Goal: Information Seeking & Learning: Learn about a topic

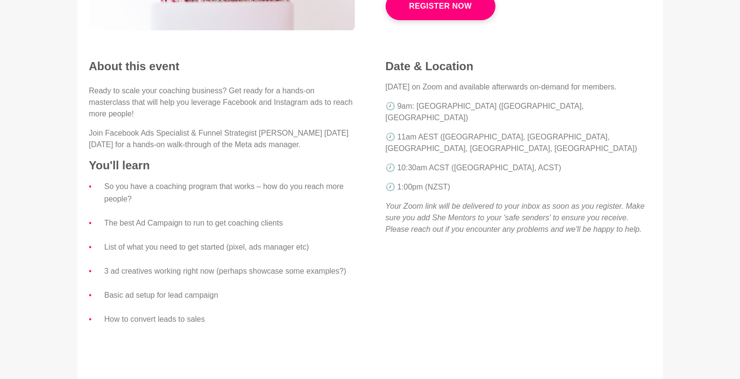
scroll to position [41, 0]
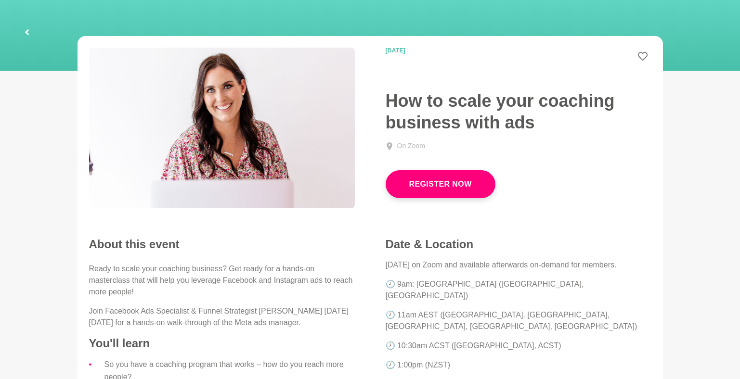
click at [458, 184] on button "Register Now" at bounding box center [440, 184] width 110 height 28
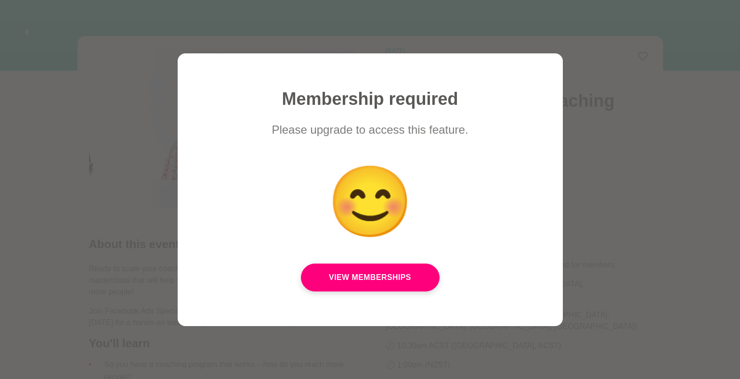
click at [580, 277] on div at bounding box center [370, 189] width 740 height 379
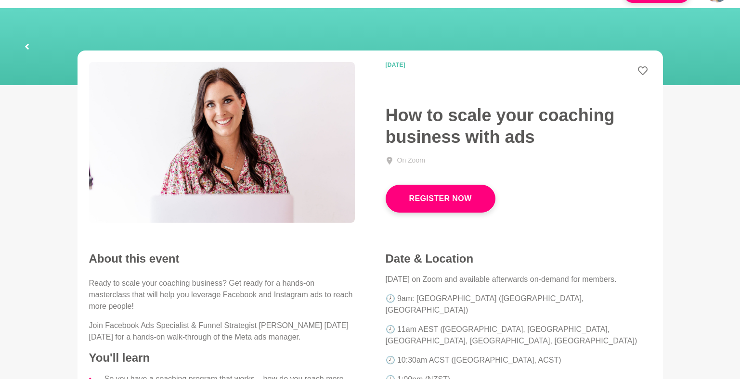
scroll to position [0, 0]
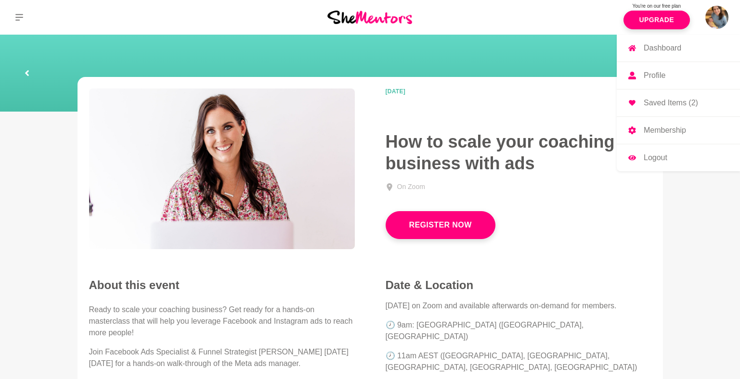
click at [653, 155] on p "Logout" at bounding box center [655, 158] width 24 height 8
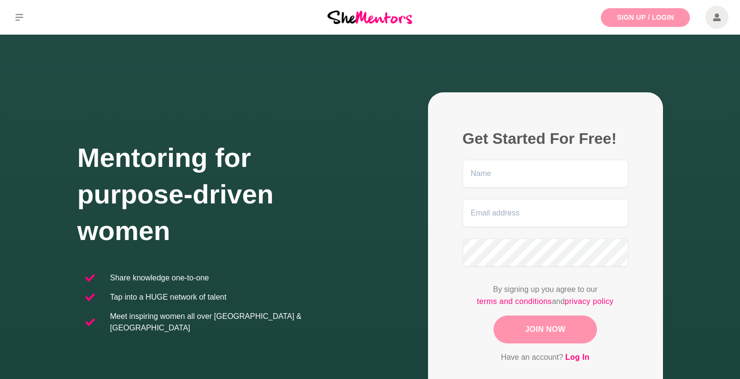
click at [640, 19] on link "Sign Up / Login" at bounding box center [644, 17] width 89 height 19
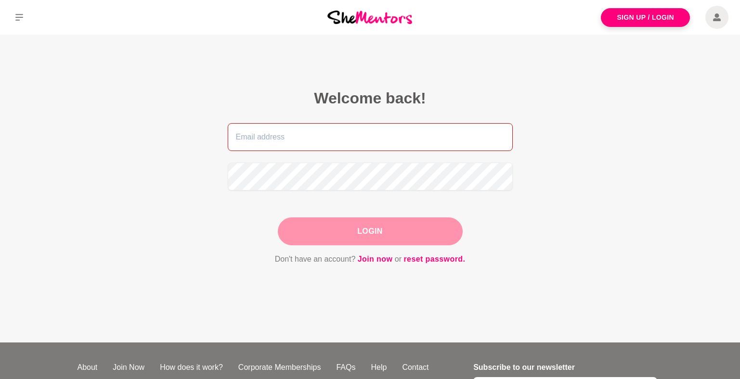
type input "alison.adey27+career@gmail.com"
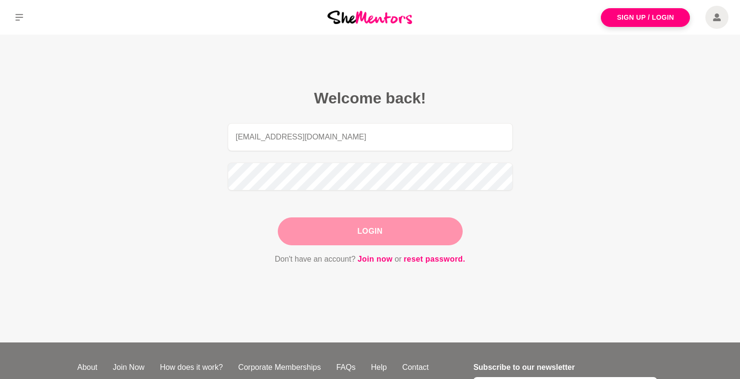
click at [343, 240] on button "Login" at bounding box center [370, 231] width 185 height 28
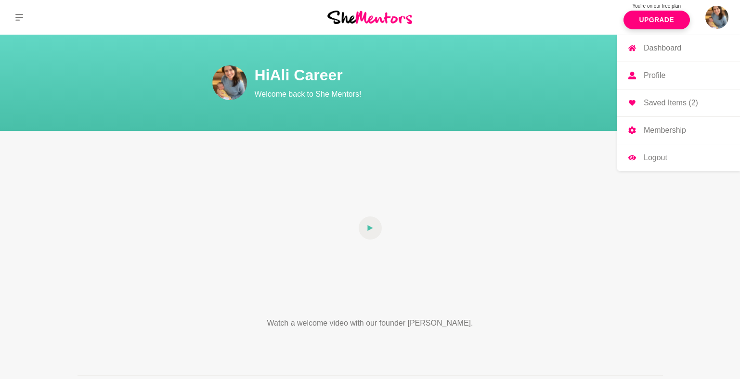
click at [659, 160] on p "Logout" at bounding box center [655, 158] width 24 height 8
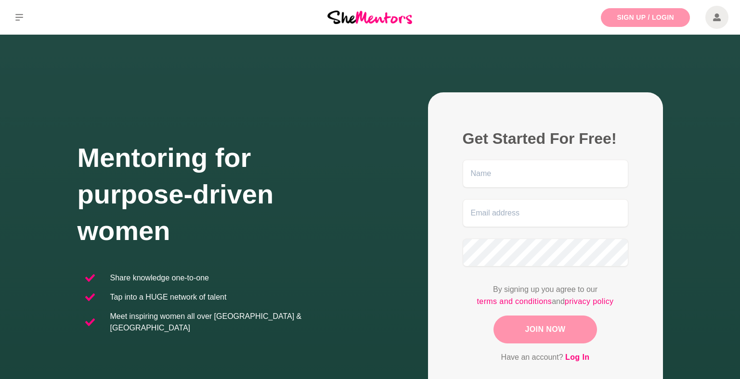
click at [640, 18] on link "Sign Up / Login" at bounding box center [644, 17] width 89 height 19
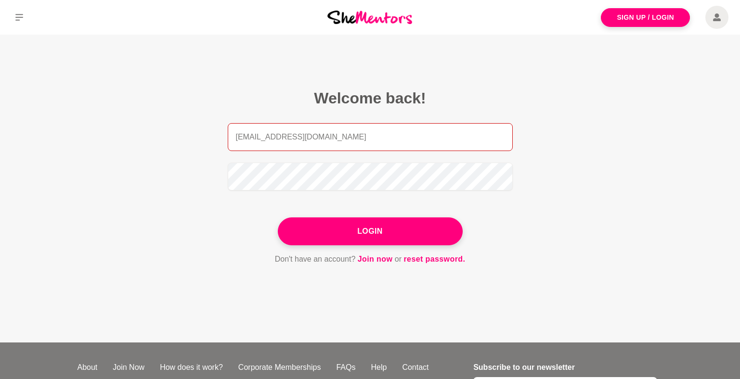
drag, startPoint x: 284, startPoint y: 137, endPoint x: 311, endPoint y: 135, distance: 26.5
click at [311, 135] on input "alison.adey27+career@gmail.com" at bounding box center [370, 137] width 285 height 28
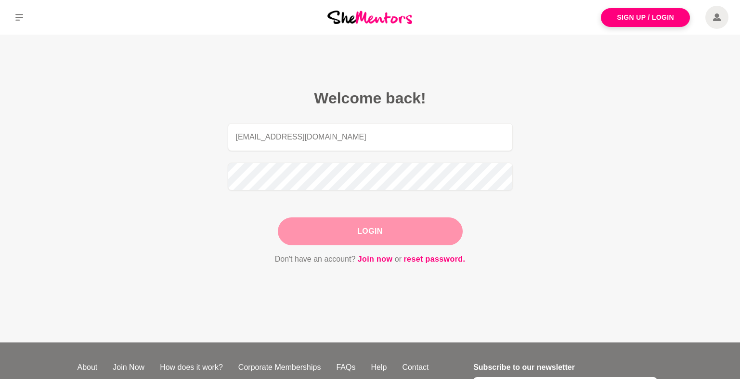
type input "alison.adey27@gmail.com"
click at [359, 235] on button "Login" at bounding box center [370, 231] width 185 height 28
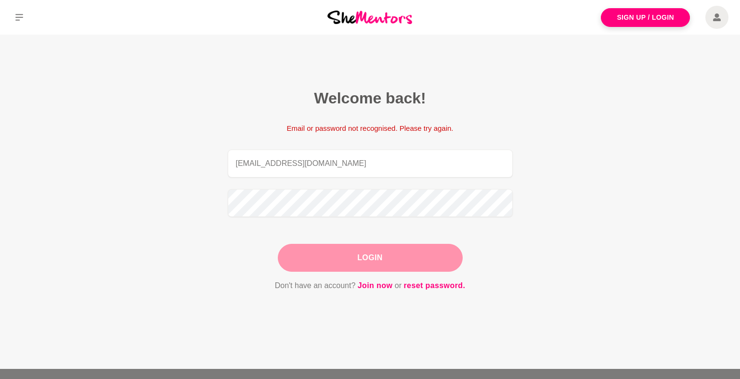
click at [417, 265] on button "Login" at bounding box center [370, 258] width 185 height 28
click at [306, 260] on button "Login" at bounding box center [370, 258] width 185 height 28
click at [428, 262] on button "Login" at bounding box center [370, 258] width 185 height 28
click at [338, 260] on button "Login" at bounding box center [370, 258] width 185 height 28
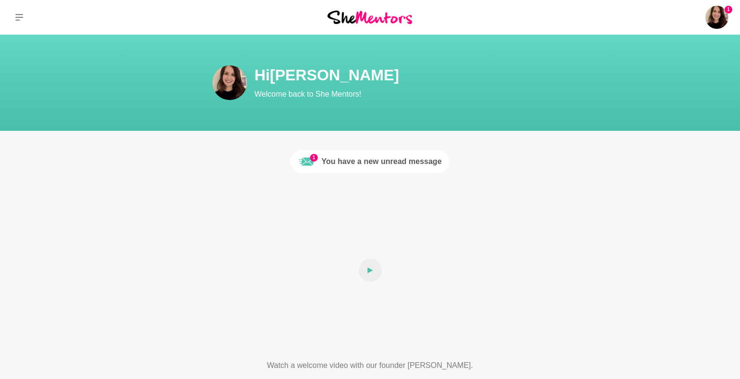
click at [389, 166] on div "You have a new unread message" at bounding box center [381, 162] width 120 height 12
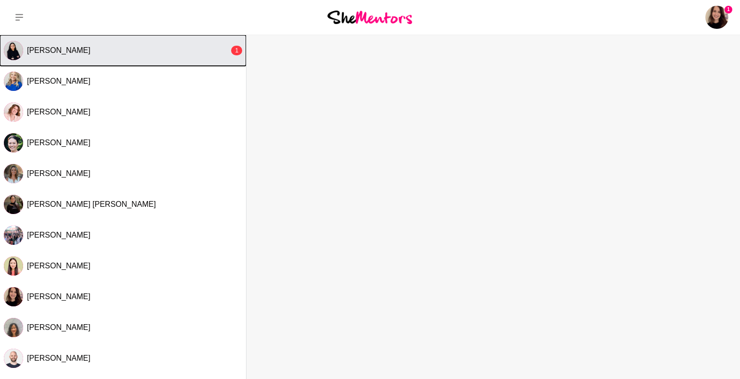
click at [89, 58] on button "Kanak Kiran 1" at bounding box center [123, 50] width 246 height 31
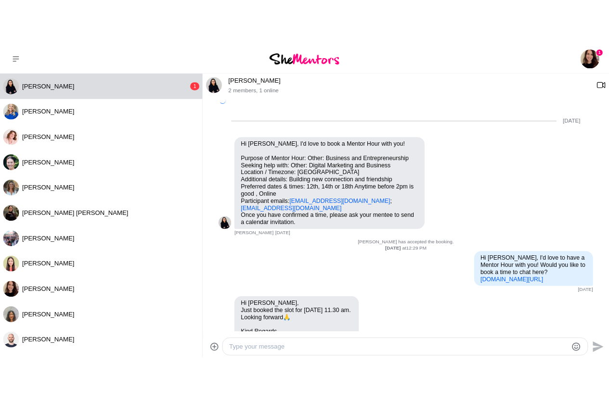
scroll to position [984, 0]
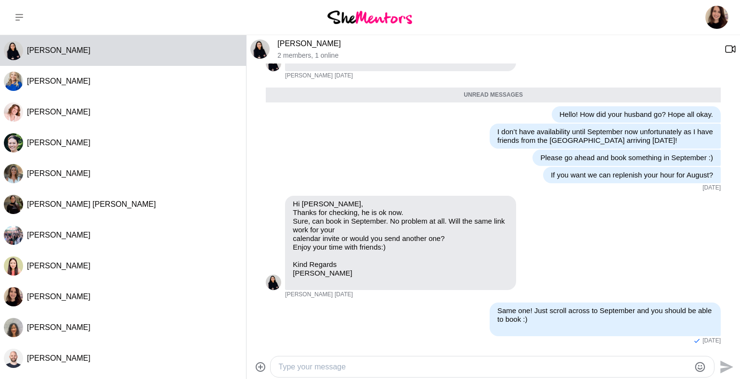
click at [376, 19] on img at bounding box center [369, 17] width 85 height 13
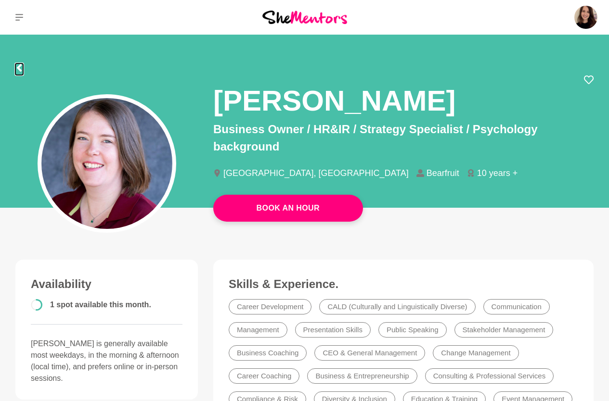
click at [16, 70] on icon at bounding box center [19, 68] width 8 height 8
click at [17, 70] on icon at bounding box center [19, 68] width 8 height 8
click at [16, 21] on button at bounding box center [19, 17] width 38 height 35
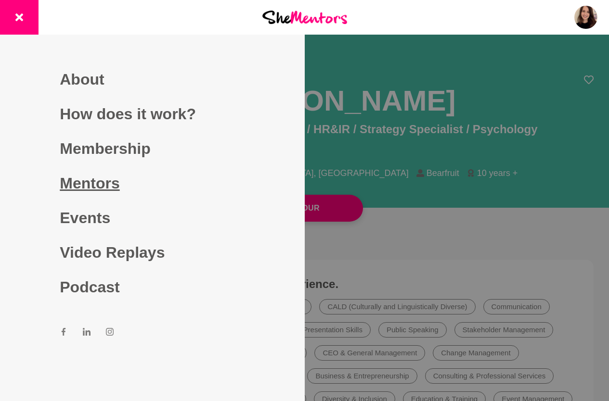
click at [102, 188] on link "Mentors" at bounding box center [152, 183] width 185 height 35
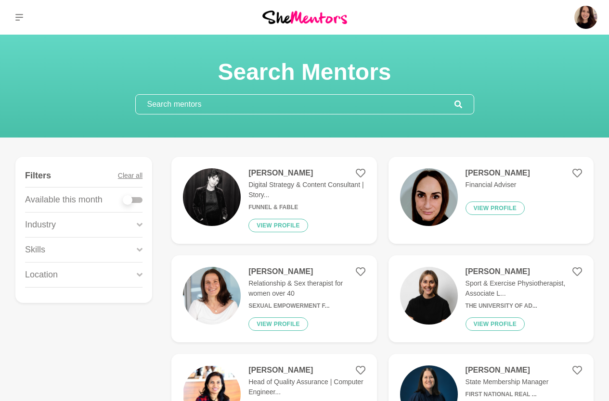
click at [235, 99] on input "text" at bounding box center [295, 104] width 319 height 19
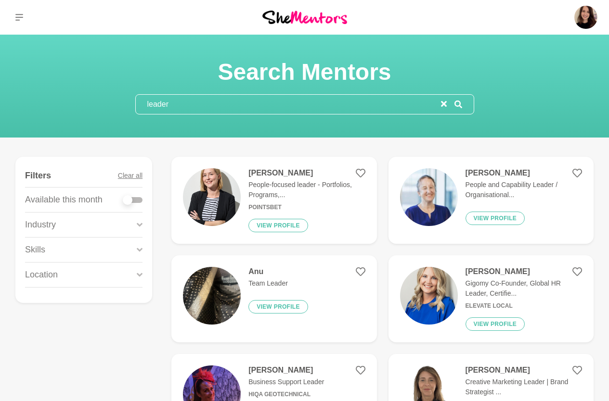
type input "leader"
click at [435, 198] on img at bounding box center [429, 197] width 58 height 58
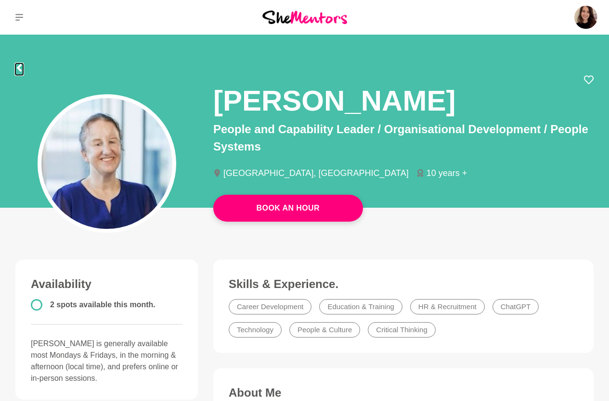
click at [22, 67] on icon at bounding box center [19, 68] width 8 height 8
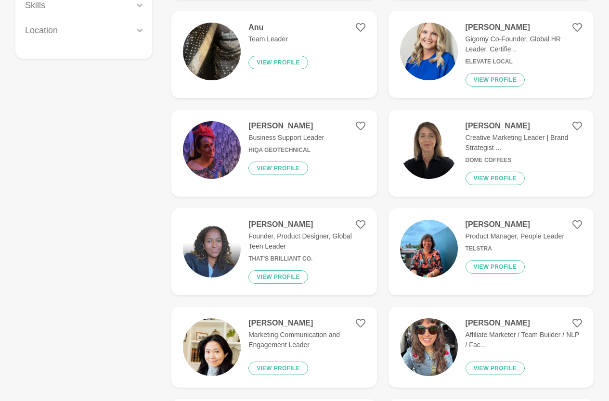
scroll to position [248, 0]
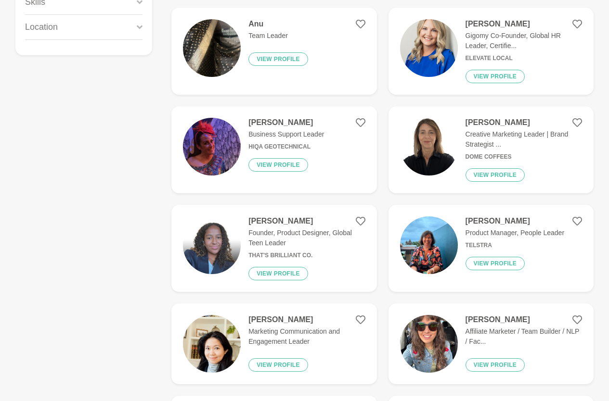
click at [443, 245] on img at bounding box center [429, 246] width 58 height 58
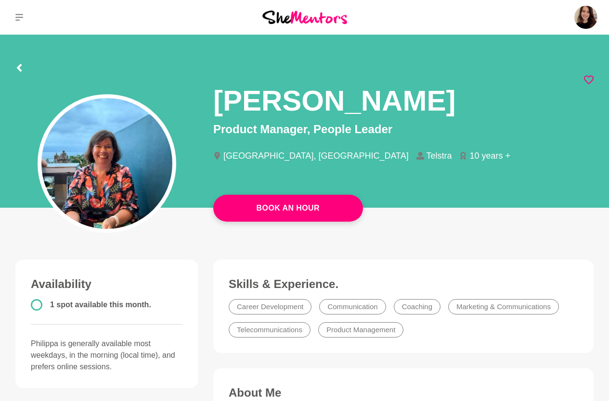
click at [590, 81] on icon at bounding box center [589, 80] width 10 height 10
click at [20, 66] on icon at bounding box center [19, 68] width 8 height 8
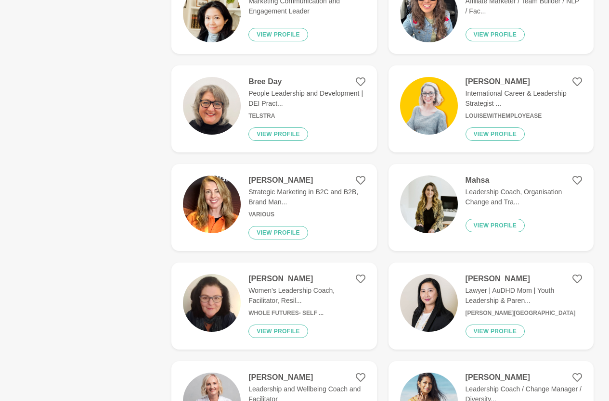
scroll to position [613, 0]
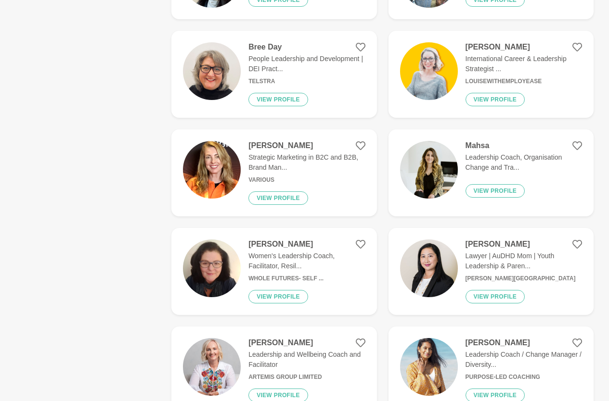
click at [441, 269] on img at bounding box center [429, 269] width 58 height 58
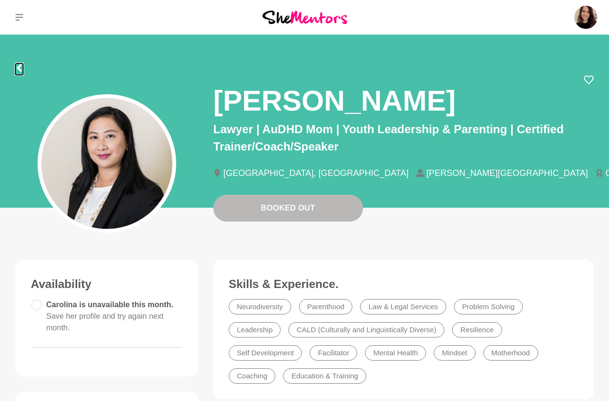
click at [20, 69] on icon at bounding box center [19, 68] width 5 height 8
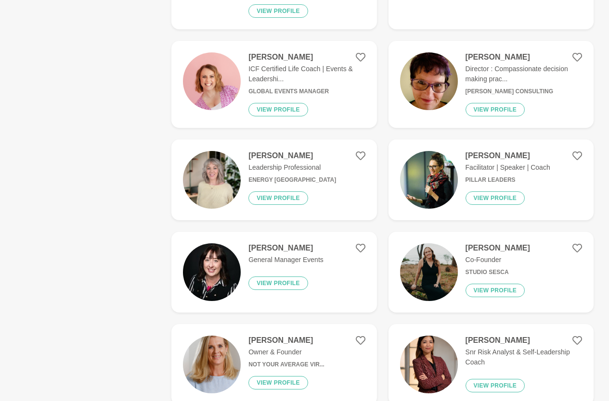
scroll to position [1326, 0]
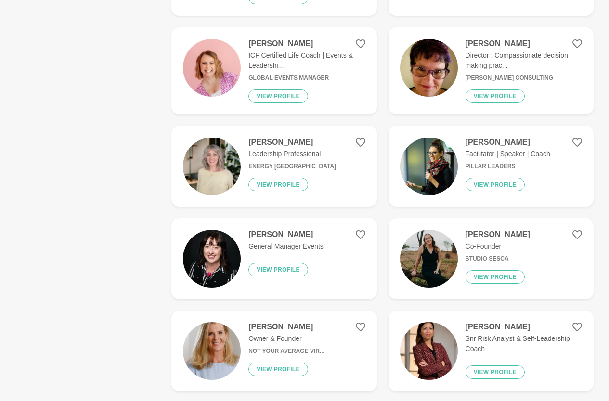
click at [433, 139] on img at bounding box center [429, 167] width 58 height 58
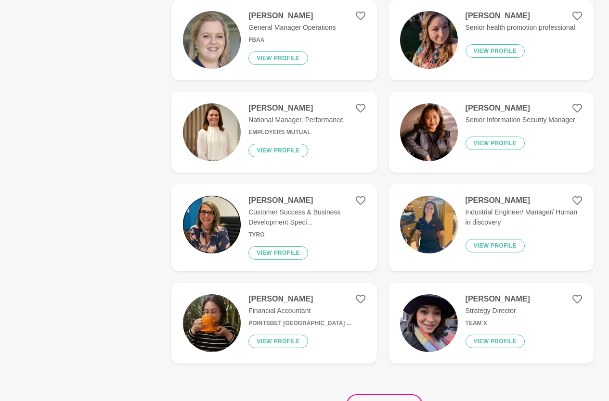
scroll to position [1749, 0]
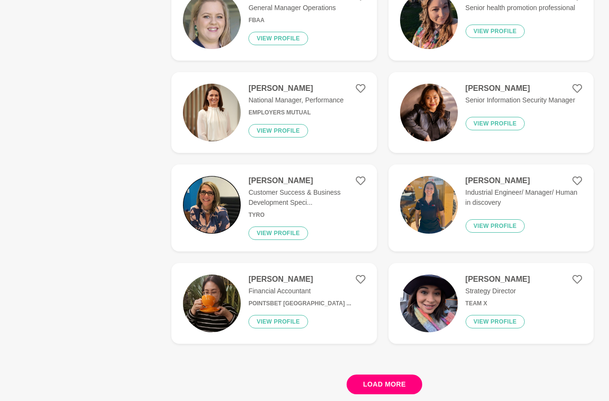
click at [367, 375] on button "Load more" at bounding box center [384, 385] width 76 height 20
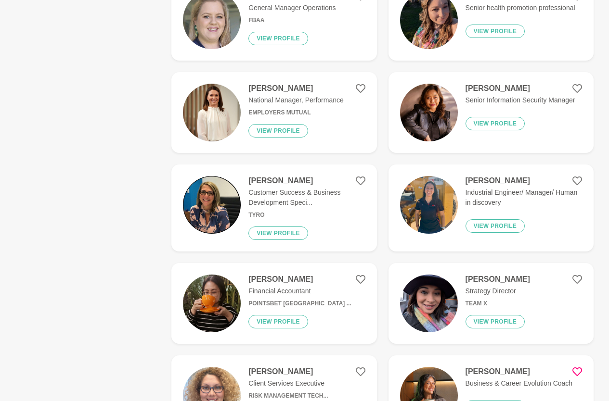
scroll to position [1938, 0]
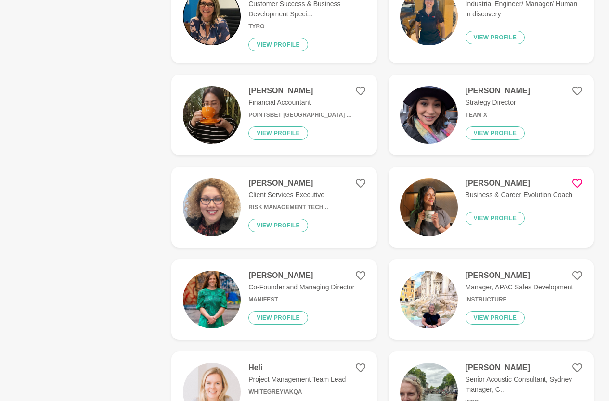
click at [422, 91] on img at bounding box center [429, 115] width 58 height 58
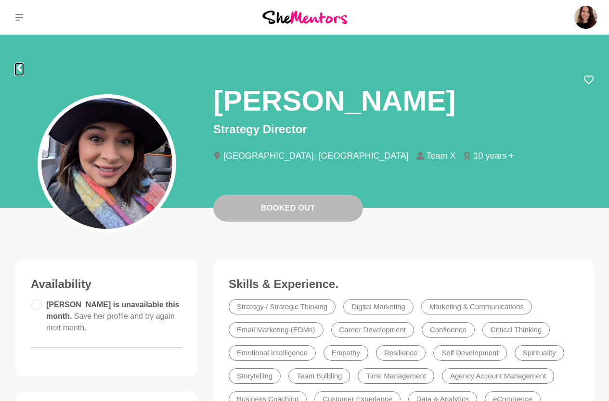
click at [17, 65] on icon at bounding box center [19, 68] width 8 height 8
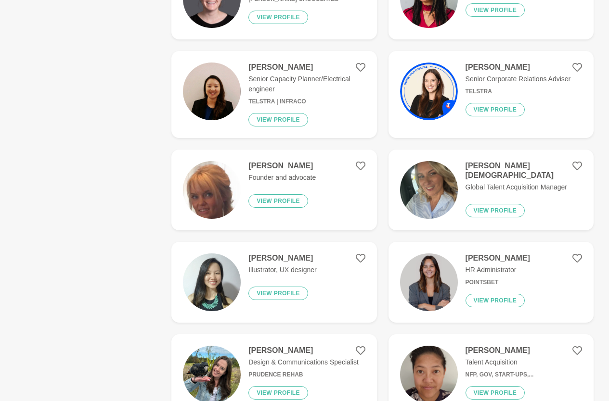
scroll to position [1332, 0]
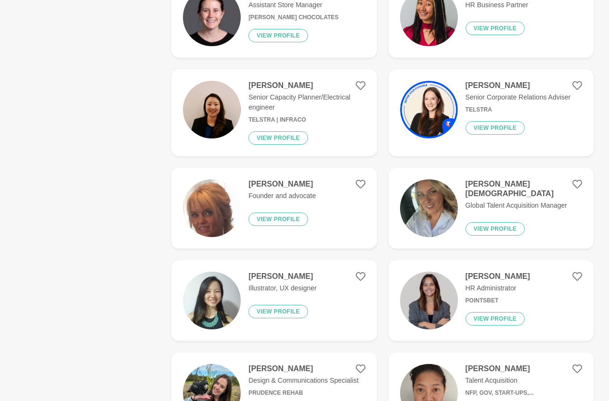
click at [433, 117] on img at bounding box center [429, 110] width 58 height 58
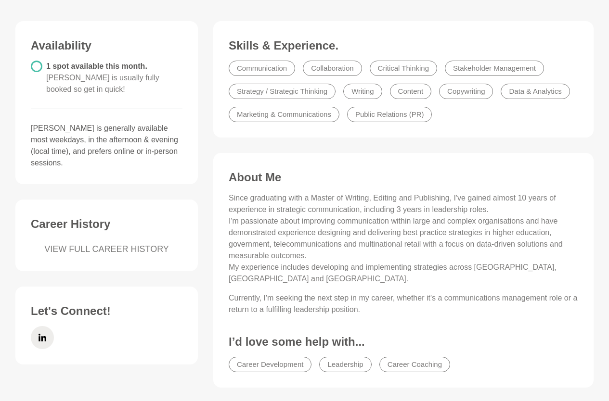
scroll to position [26, 0]
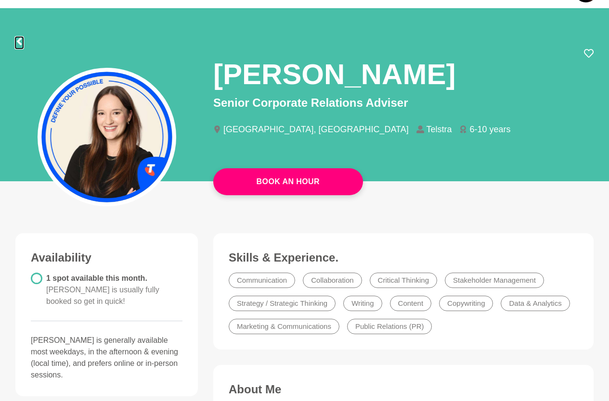
click at [18, 44] on icon at bounding box center [19, 42] width 8 height 8
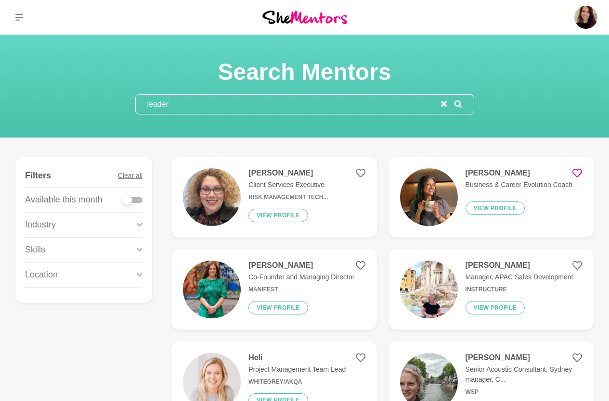
click at [208, 205] on img at bounding box center [212, 197] width 58 height 58
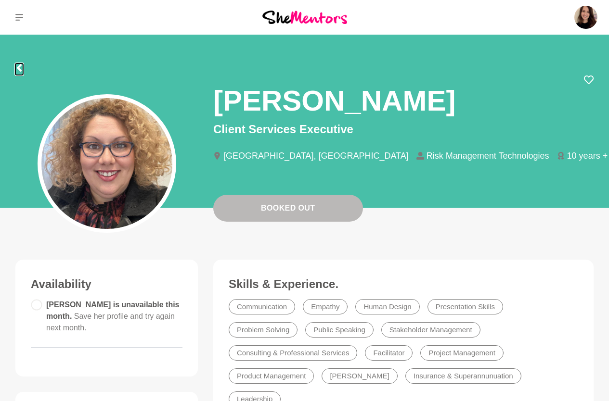
click at [18, 66] on icon at bounding box center [19, 68] width 5 height 8
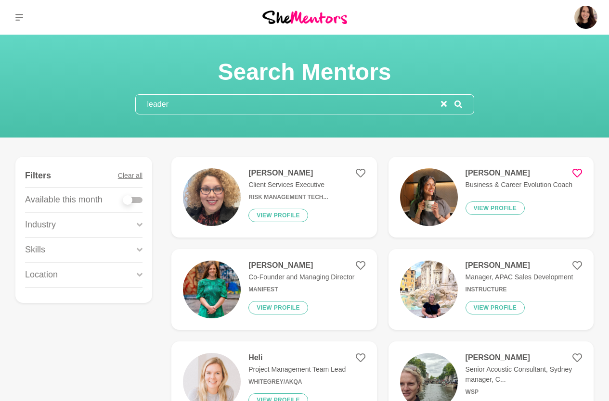
click at [432, 199] on img at bounding box center [429, 197] width 58 height 58
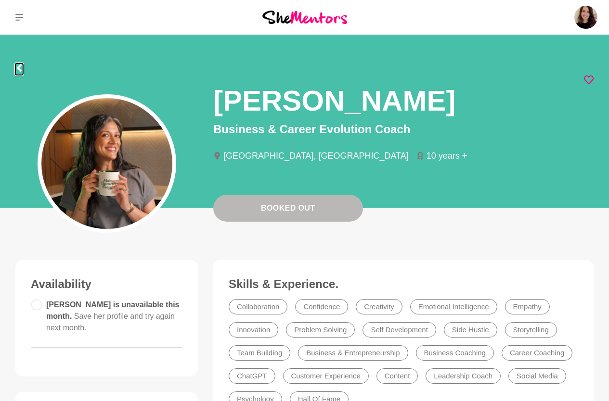
click at [18, 70] on icon at bounding box center [19, 68] width 8 height 8
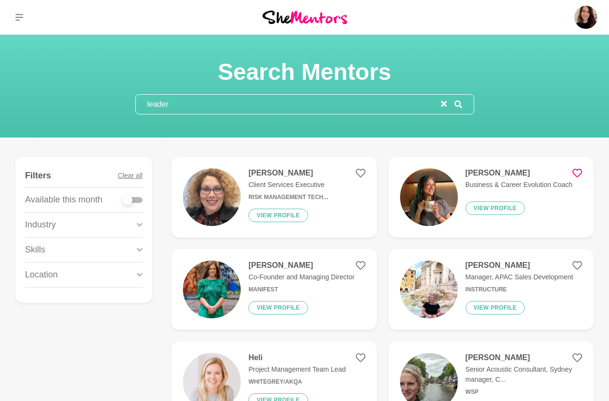
click at [442, 101] on icon "reset" at bounding box center [444, 104] width 6 height 6
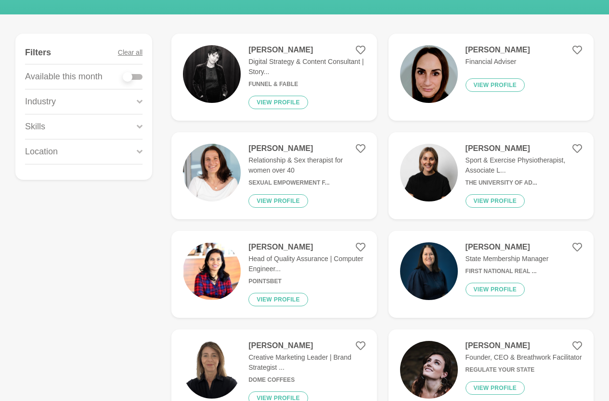
scroll to position [124, 0]
click at [245, 269] on div "Diana Philip Head of Quality Assurance | Computer Engineer... PointsBet View pr…" at bounding box center [303, 274] width 124 height 64
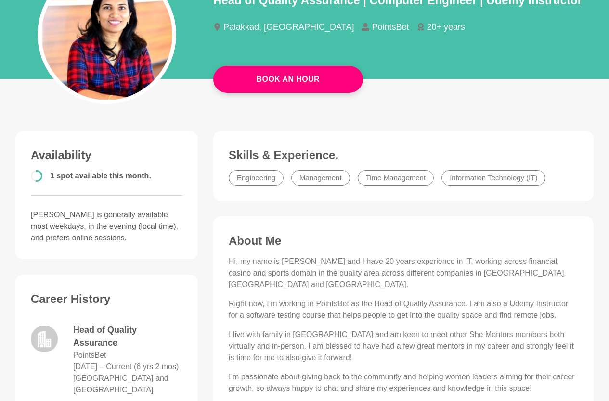
scroll to position [9, 0]
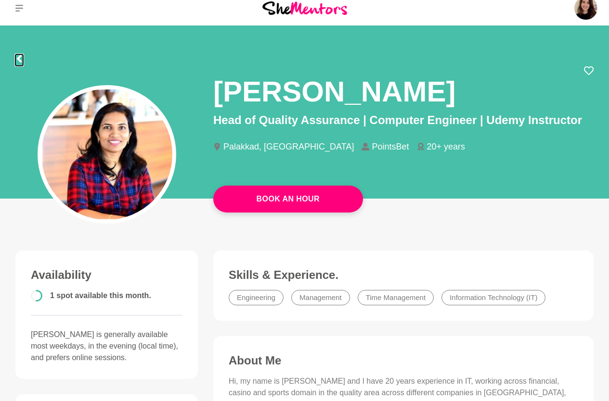
click at [19, 59] on icon at bounding box center [19, 59] width 8 height 8
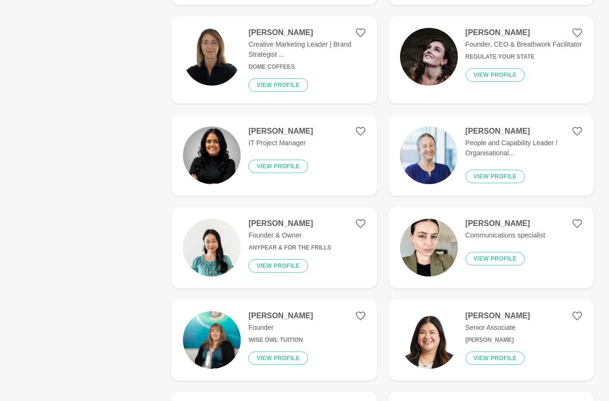
scroll to position [444, 0]
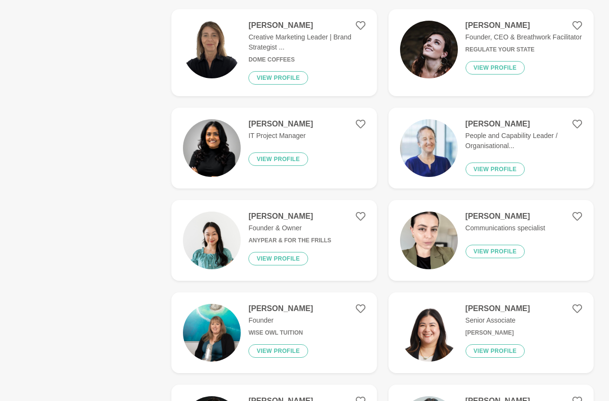
click at [437, 154] on img at bounding box center [429, 148] width 58 height 58
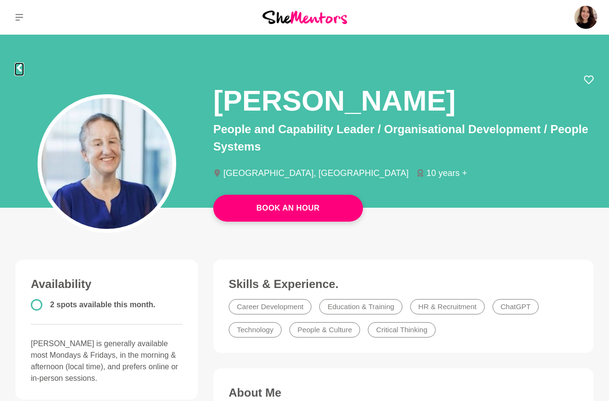
click at [22, 68] on icon at bounding box center [19, 68] width 8 height 8
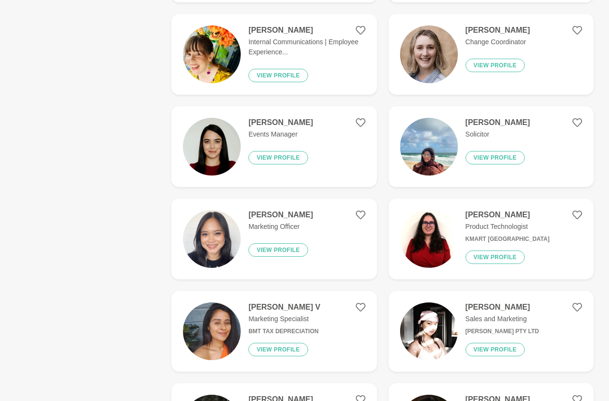
scroll to position [907, 0]
click at [438, 233] on img at bounding box center [429, 239] width 58 height 58
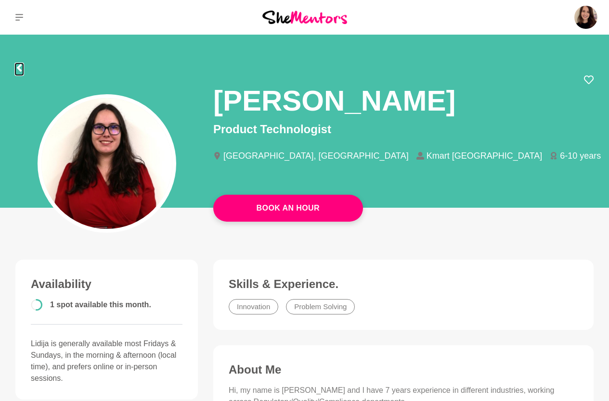
click at [17, 68] on icon at bounding box center [19, 68] width 5 height 8
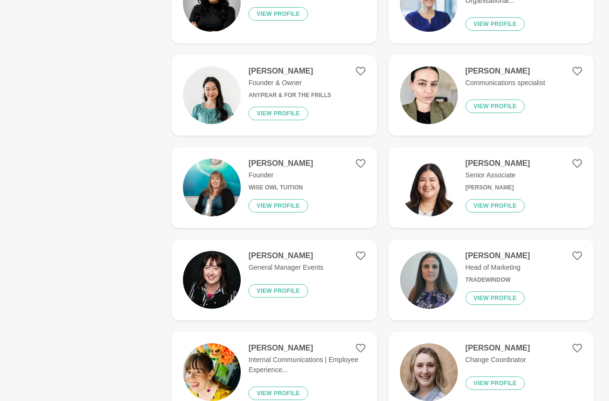
scroll to position [785, 0]
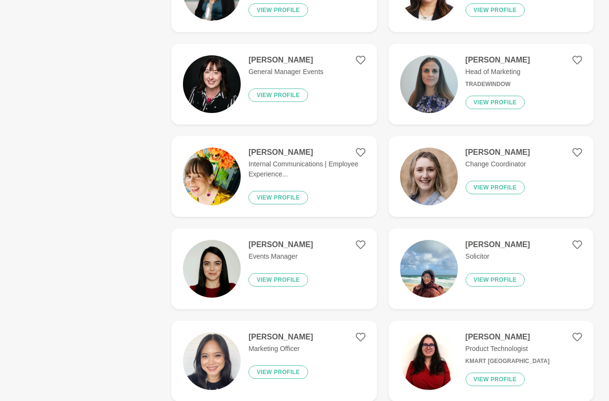
click at [299, 166] on p "Internal Communications | Employee Experience..." at bounding box center [306, 169] width 116 height 20
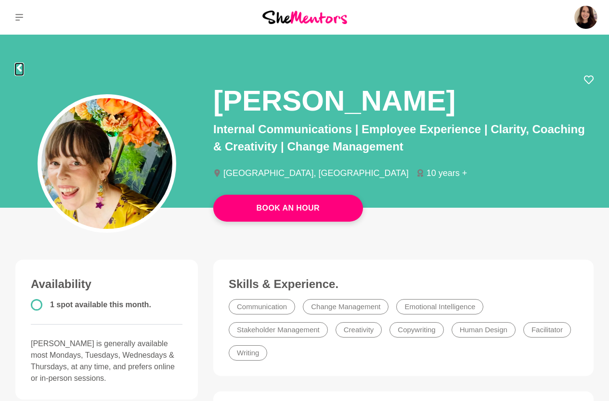
click at [19, 68] on icon at bounding box center [19, 68] width 8 height 8
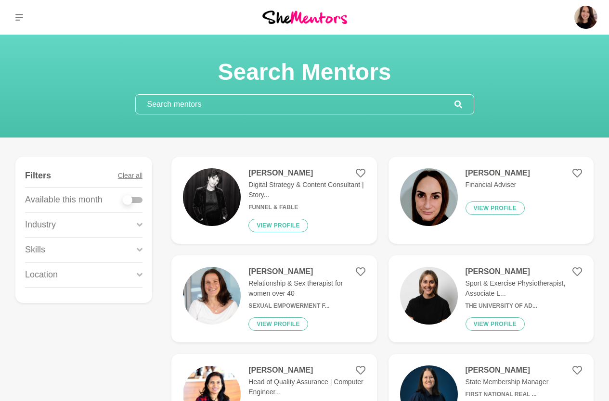
click at [177, 108] on input "text" at bounding box center [295, 104] width 319 height 19
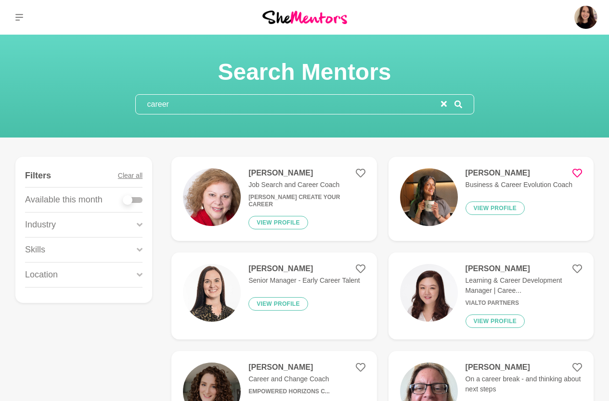
type input "career"
click at [134, 204] on div at bounding box center [132, 199] width 19 height 13
click at [136, 197] on div at bounding box center [132, 200] width 19 height 6
checkbox input "true"
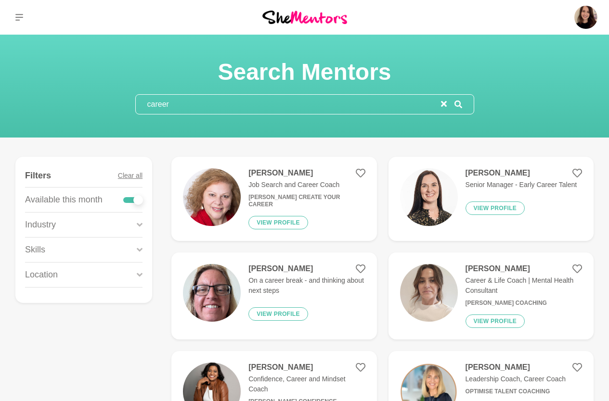
click at [231, 290] on img at bounding box center [212, 293] width 58 height 58
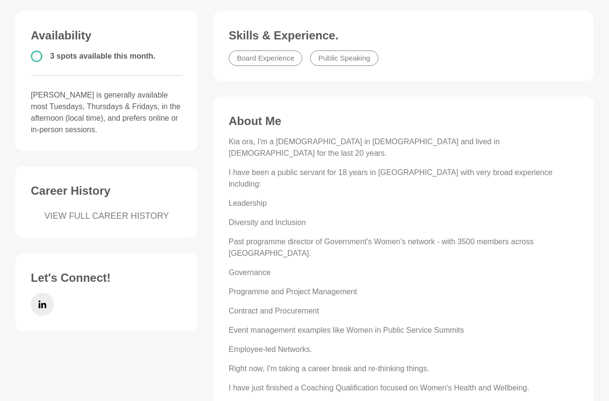
scroll to position [33, 0]
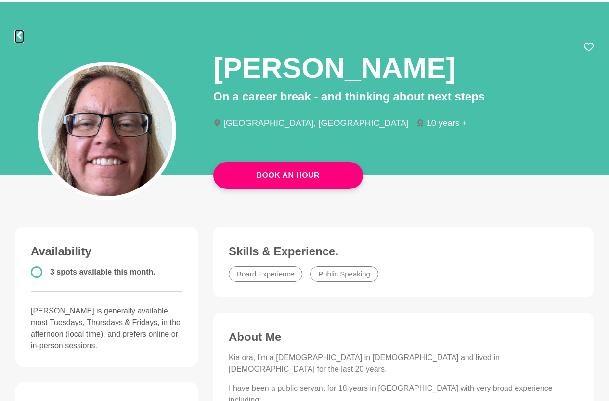
click at [20, 36] on icon at bounding box center [19, 35] width 8 height 8
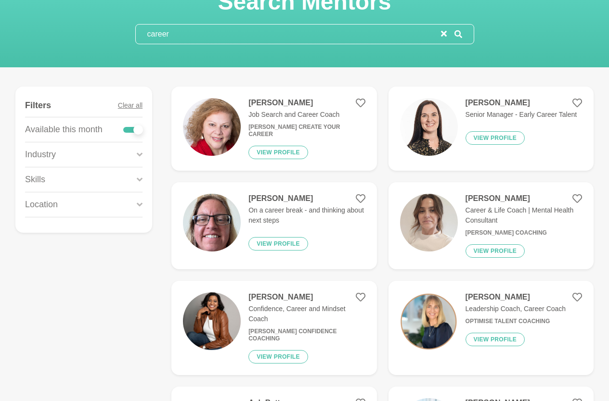
scroll to position [74, 0]
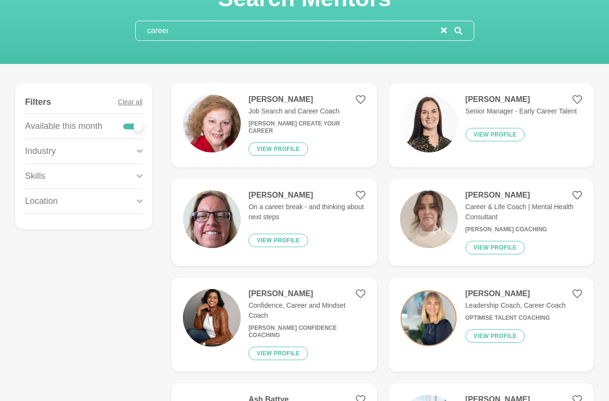
click at [281, 308] on p "Confidence, Career and Mindset Coach" at bounding box center [306, 311] width 116 height 20
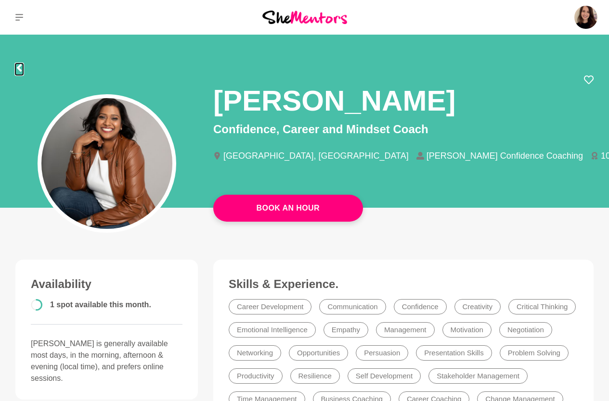
click at [21, 67] on icon at bounding box center [19, 68] width 8 height 8
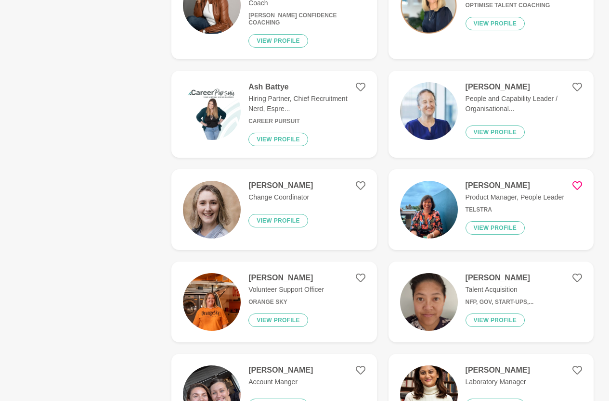
scroll to position [423, 0]
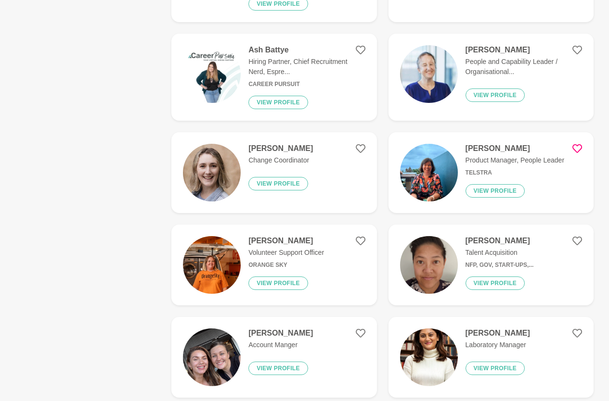
click at [308, 248] on p "Volunteer Support Officer" at bounding box center [286, 253] width 76 height 10
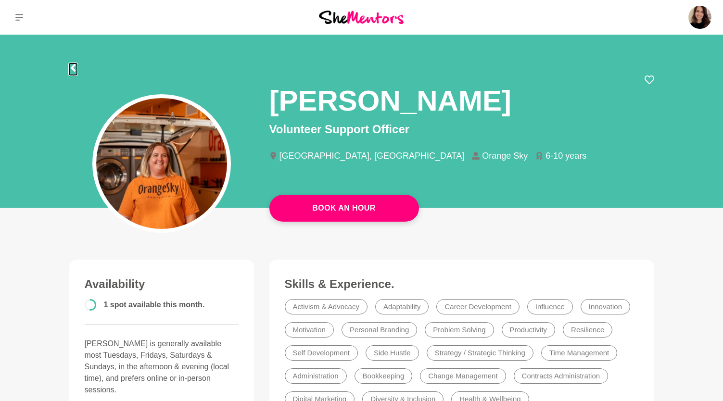
click at [74, 64] on icon at bounding box center [72, 68] width 5 height 8
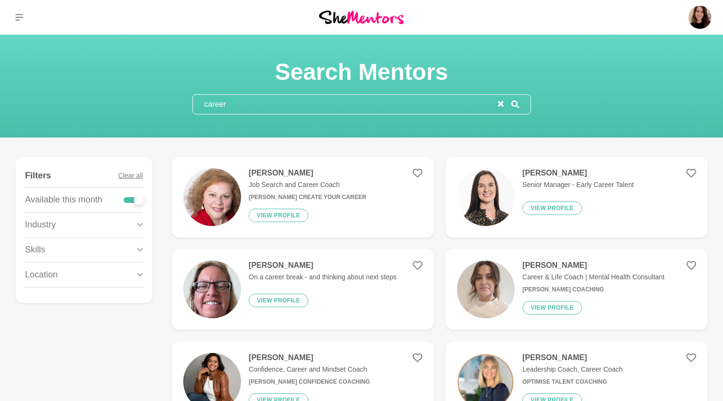
checkbox input "false"
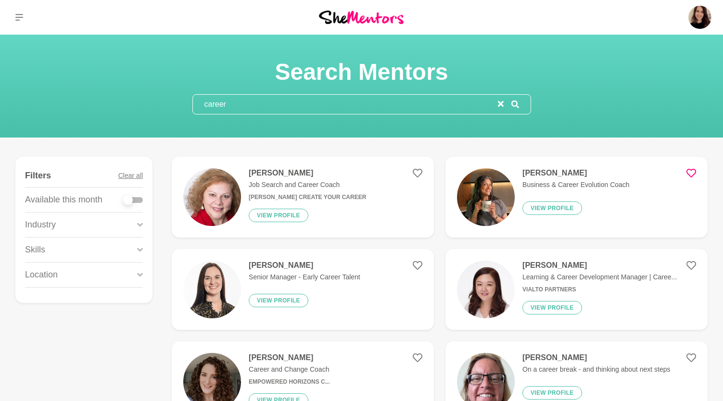
click at [262, 102] on input "career" at bounding box center [345, 104] width 305 height 19
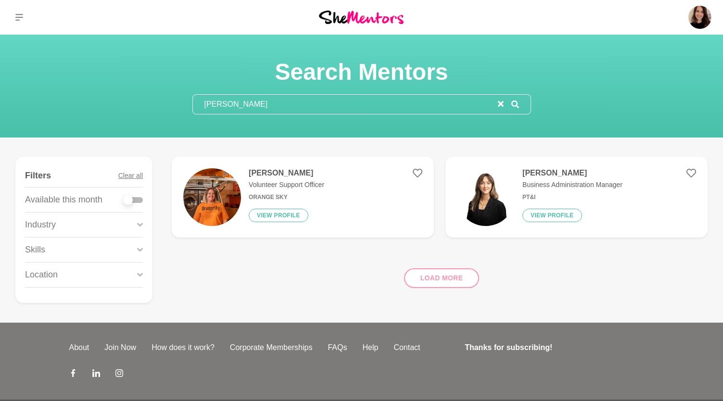
type input "katie"
click at [289, 190] on p "Volunteer Support Officer" at bounding box center [287, 185] width 76 height 10
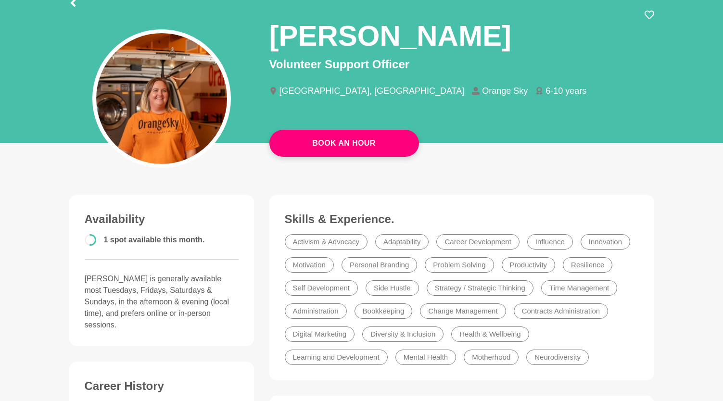
scroll to position [65, 0]
click at [316, 241] on li "Activism & Advocacy" at bounding box center [326, 241] width 83 height 15
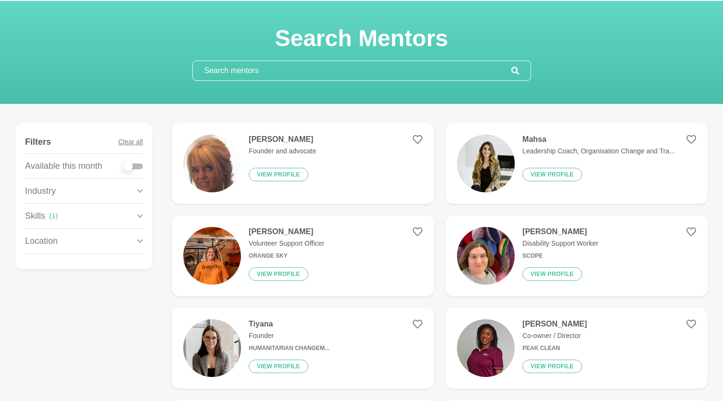
scroll to position [78, 0]
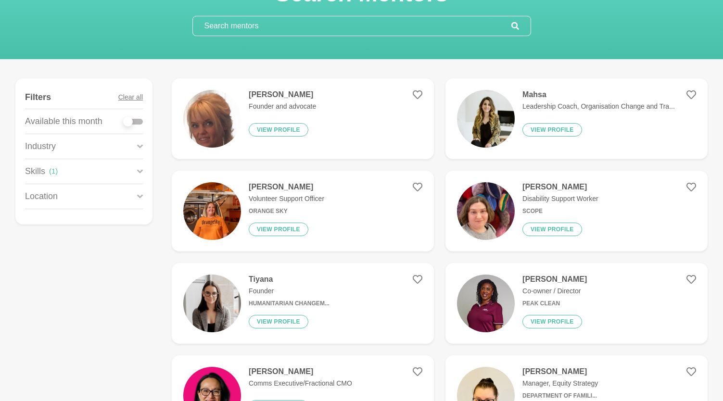
click at [502, 224] on img at bounding box center [486, 211] width 58 height 58
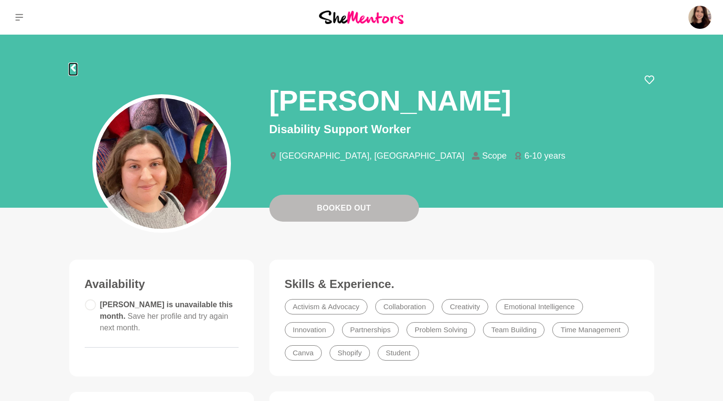
click at [74, 66] on icon at bounding box center [73, 68] width 8 height 8
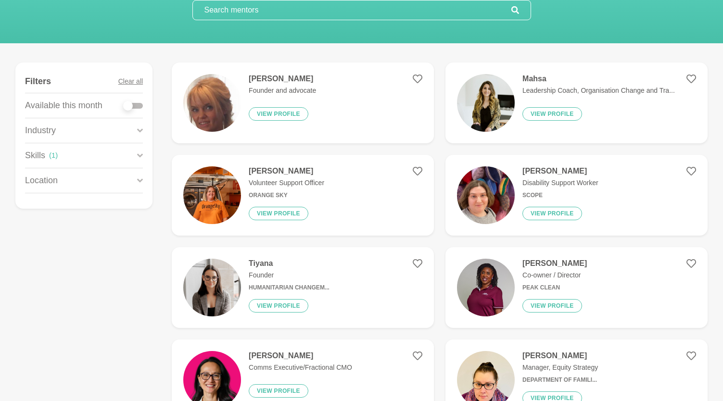
scroll to position [178, 0]
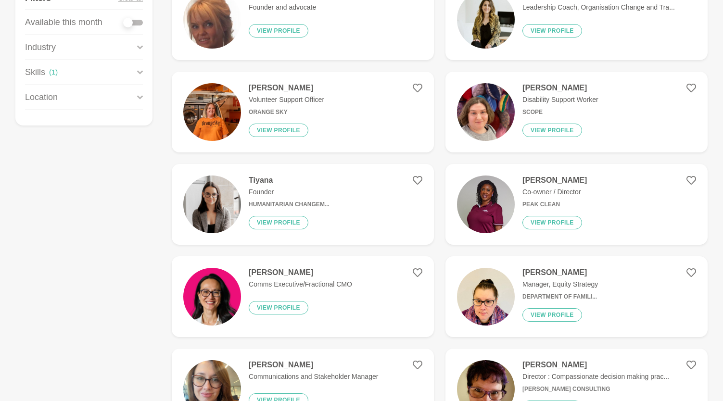
click at [236, 201] on img at bounding box center [212, 205] width 58 height 58
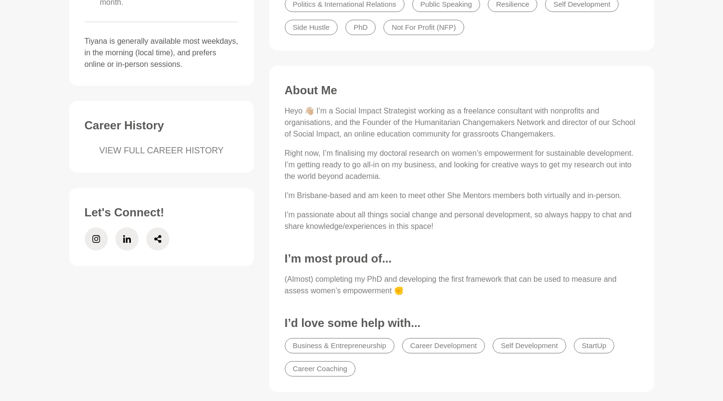
scroll to position [10, 0]
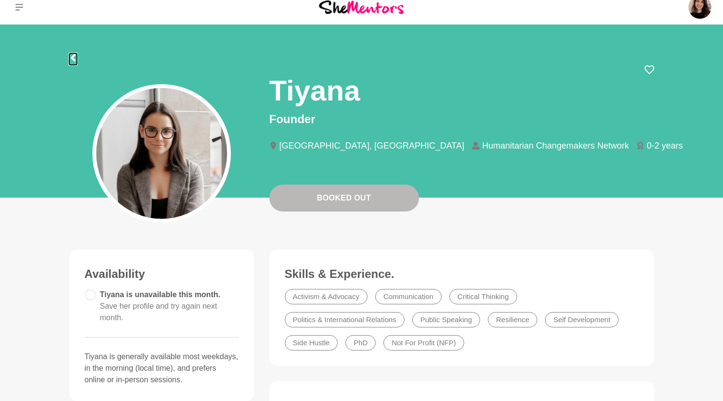
click at [75, 57] on icon at bounding box center [73, 58] width 8 height 8
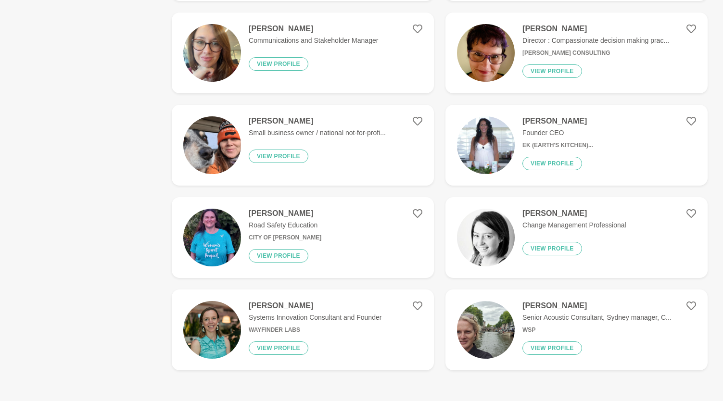
scroll to position [684, 0]
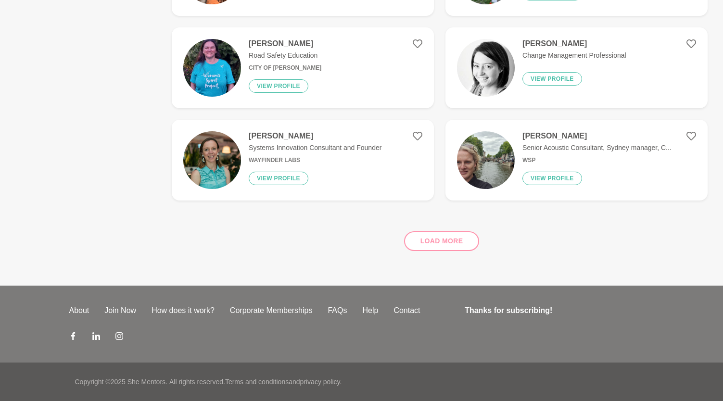
click at [501, 75] on img at bounding box center [486, 68] width 58 height 58
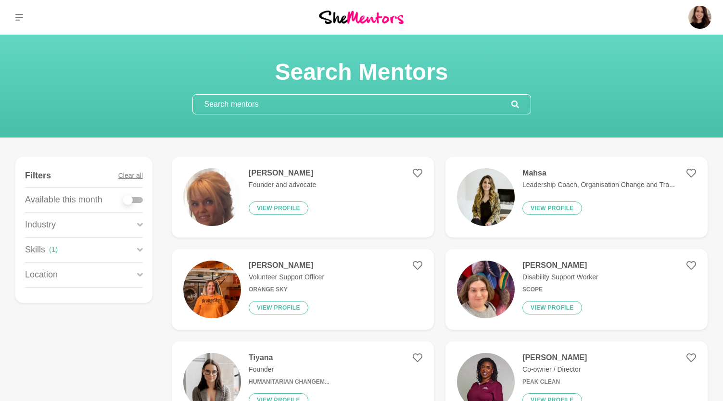
click at [219, 113] on input "text" at bounding box center [352, 104] width 319 height 19
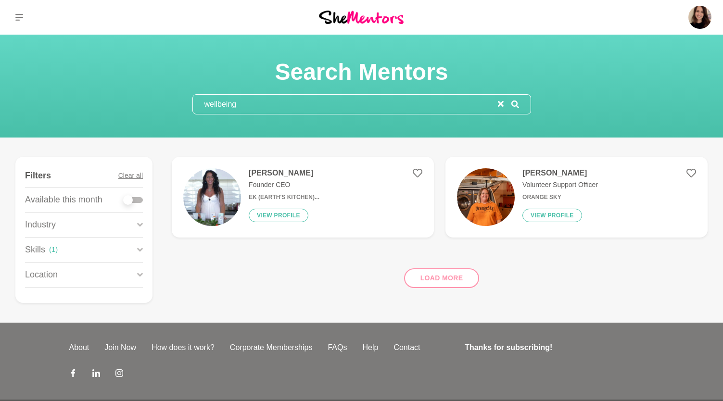
type input "wellbeing"
click at [129, 171] on button "Clear all" at bounding box center [130, 176] width 25 height 23
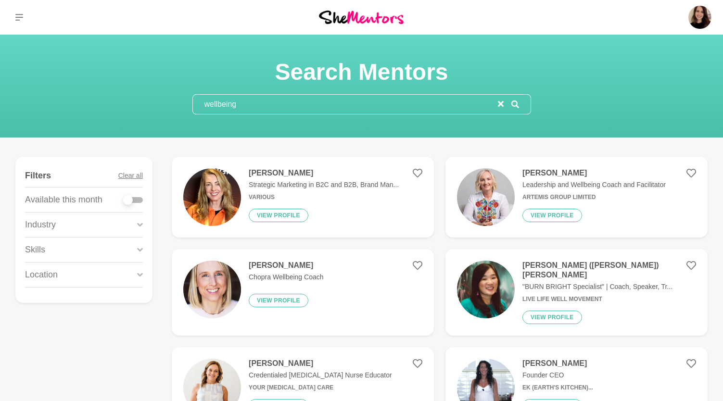
click at [281, 194] on h6 "Various" at bounding box center [324, 197] width 150 height 7
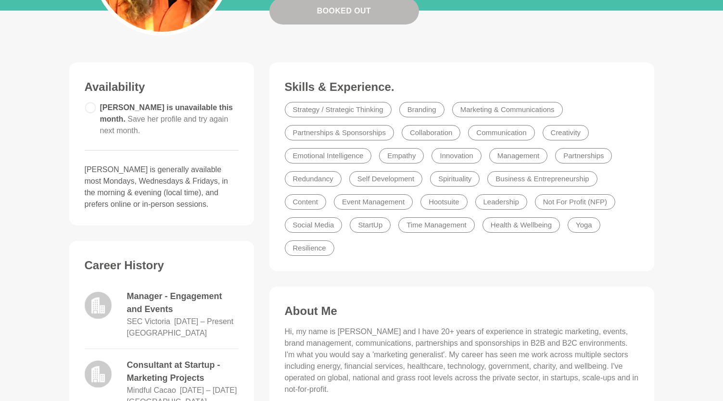
scroll to position [243, 0]
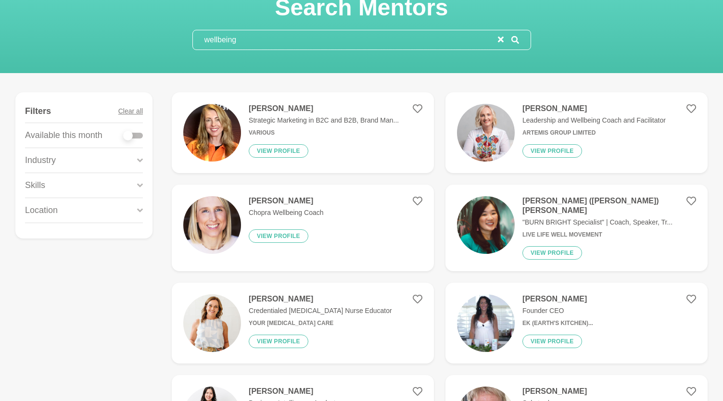
scroll to position [74, 0]
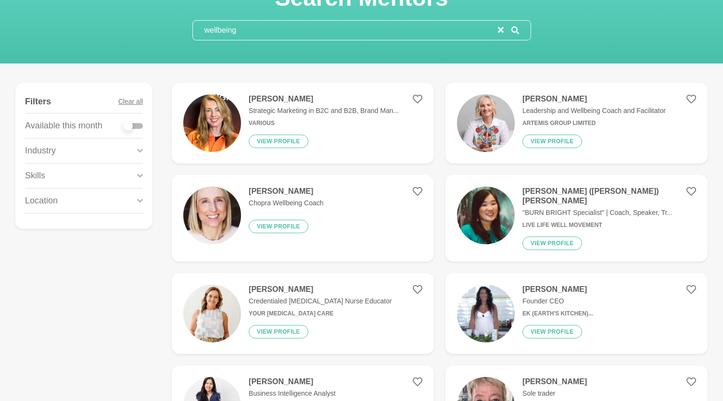
click at [238, 211] on img at bounding box center [212, 216] width 58 height 58
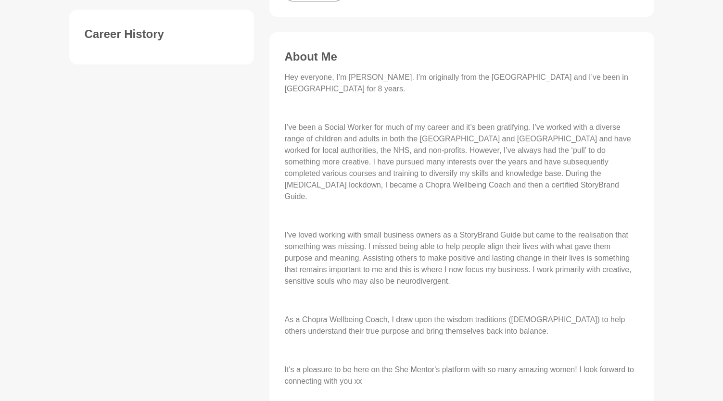
scroll to position [18, 0]
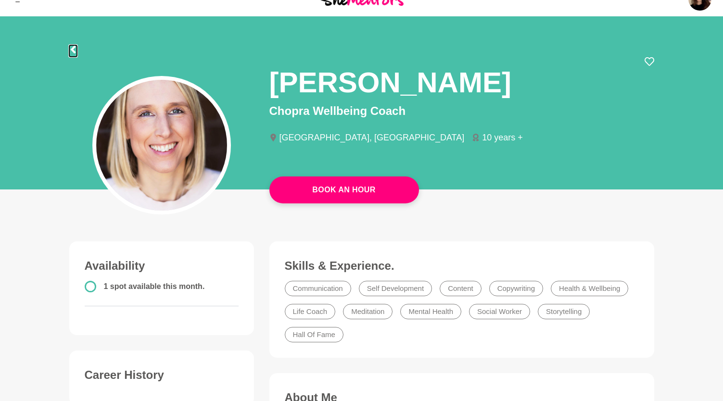
click at [75, 48] on icon at bounding box center [73, 50] width 8 height 8
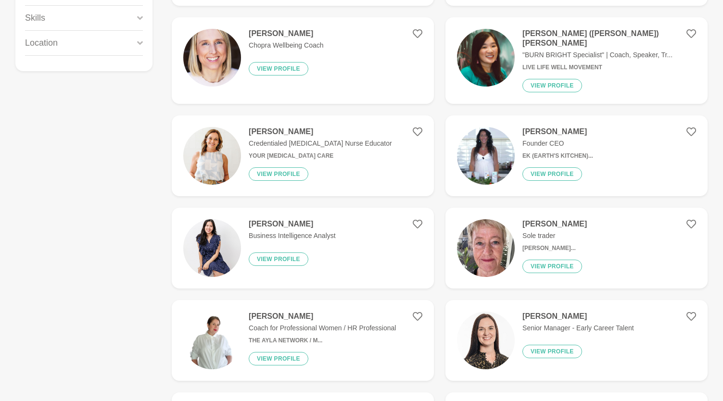
scroll to position [240, 0]
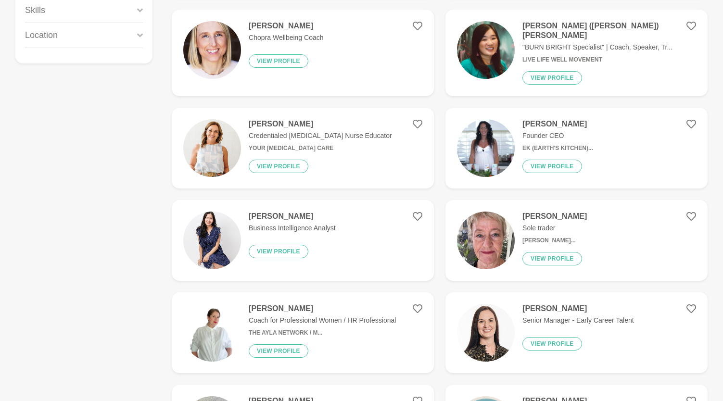
click at [318, 148] on div "Lisa Credentialed Diabetes Nurse Educator Your Diabetes Care View profile" at bounding box center [316, 148] width 151 height 58
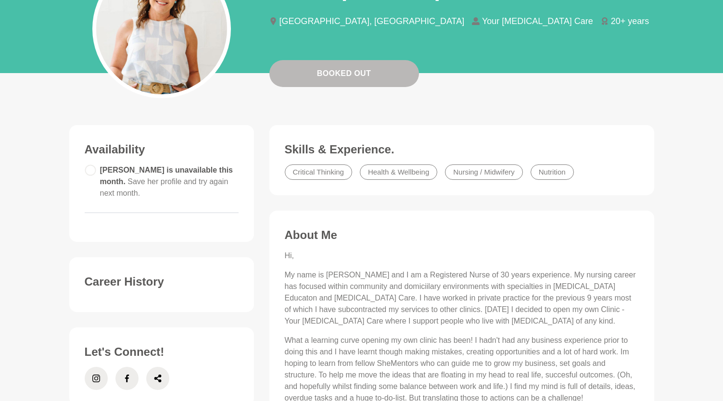
scroll to position [46, 0]
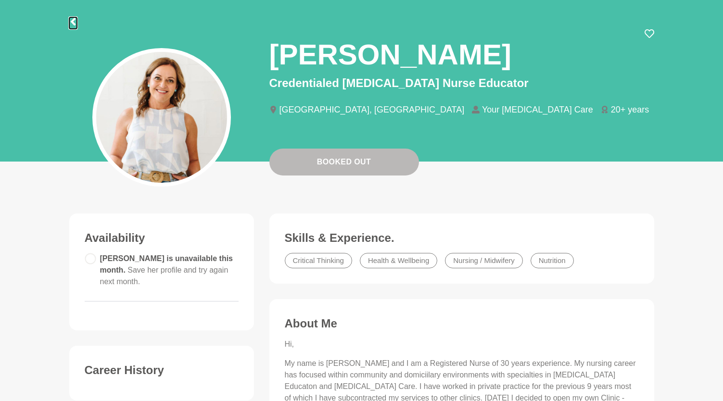
click at [71, 20] on icon at bounding box center [73, 22] width 8 height 8
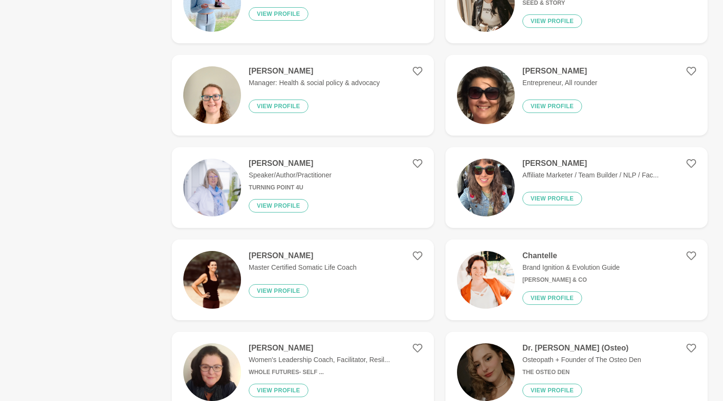
scroll to position [1201, 0]
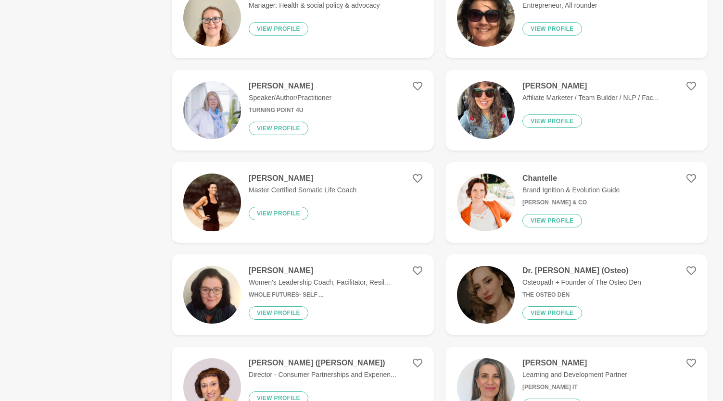
click at [214, 200] on img at bounding box center [212, 203] width 58 height 58
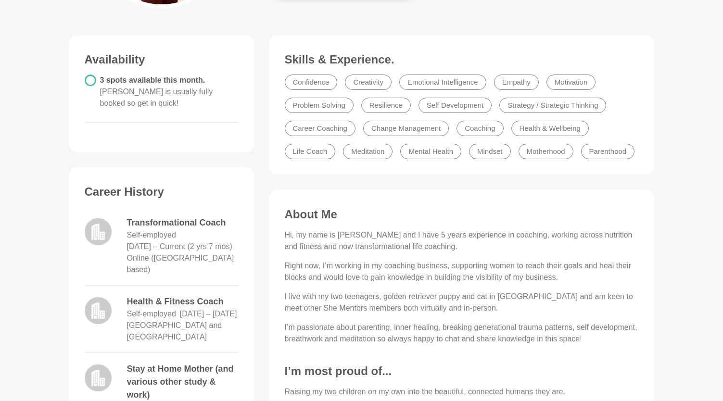
scroll to position [327, 0]
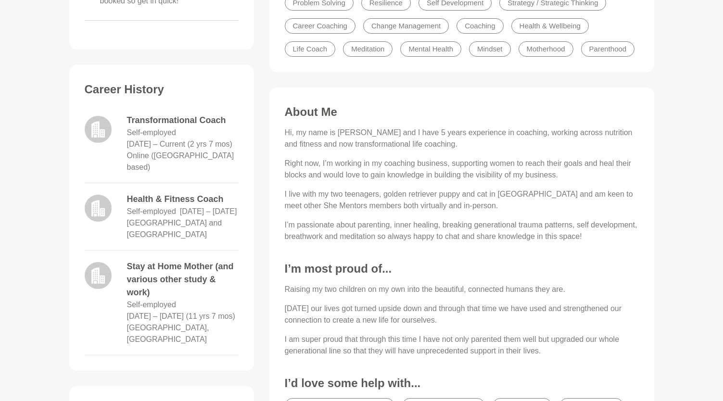
click at [415, 181] on p "Right now, I’m working in my coaching business, supporting women to reach their…" at bounding box center [462, 169] width 354 height 23
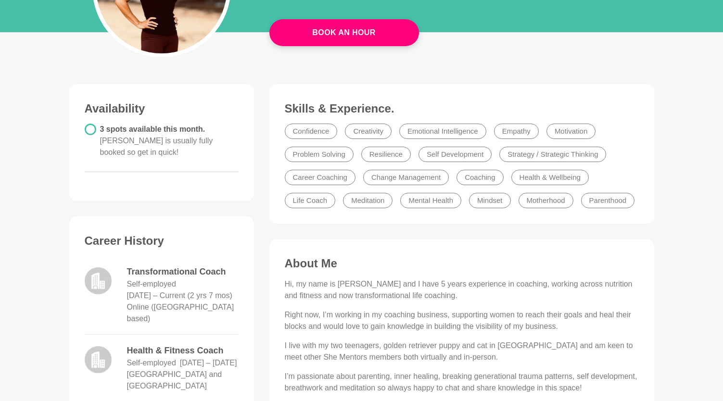
scroll to position [209, 0]
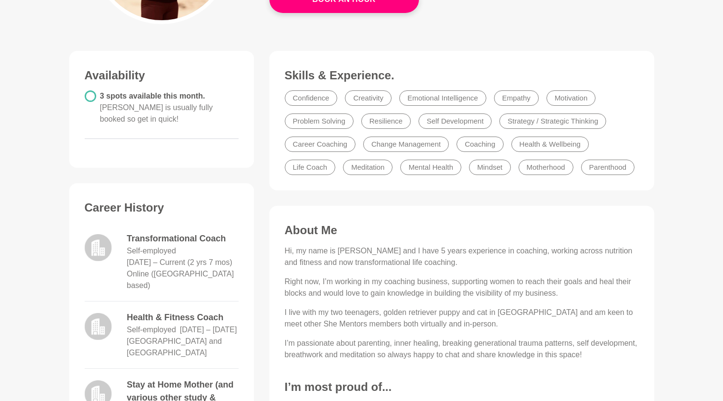
click at [549, 146] on li "Health & Wellbeing" at bounding box center [549, 144] width 77 height 15
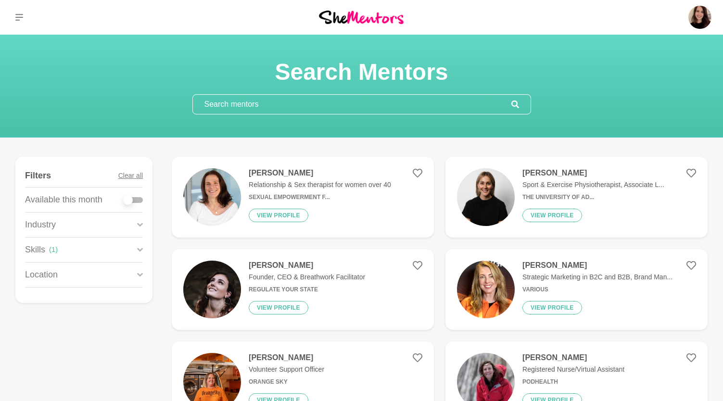
click at [132, 200] on div at bounding box center [128, 200] width 10 height 10
checkbox input "true"
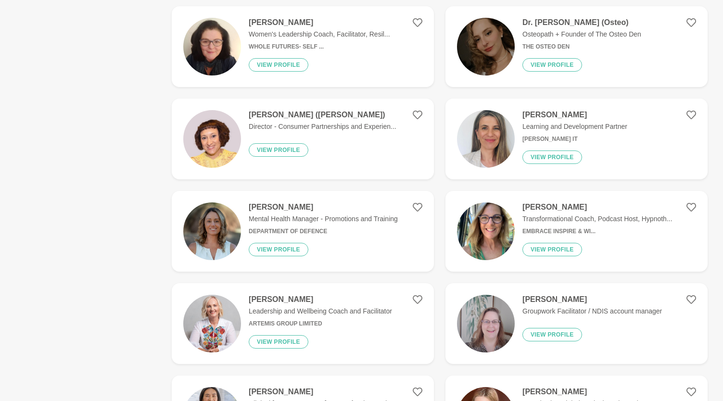
scroll to position [473, 0]
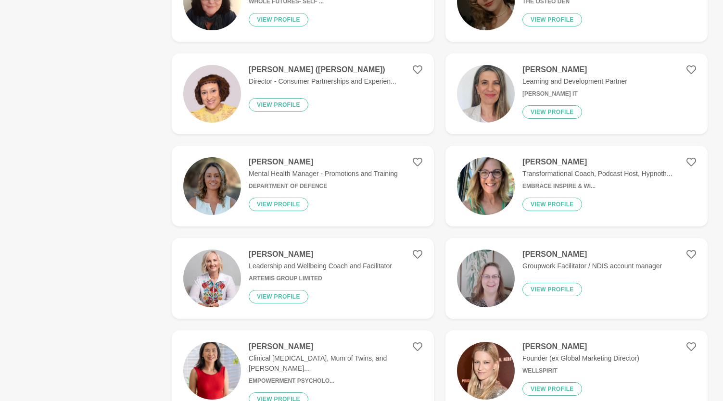
click at [371, 173] on p "Mental Health Manager - Promotions and Training" at bounding box center [323, 174] width 149 height 10
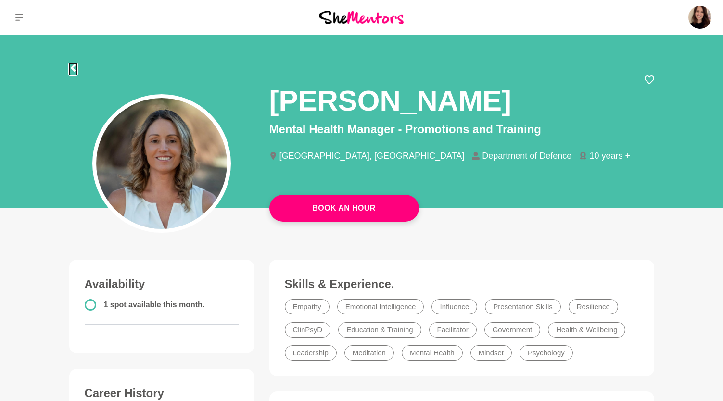
click at [75, 68] on icon at bounding box center [73, 68] width 8 height 8
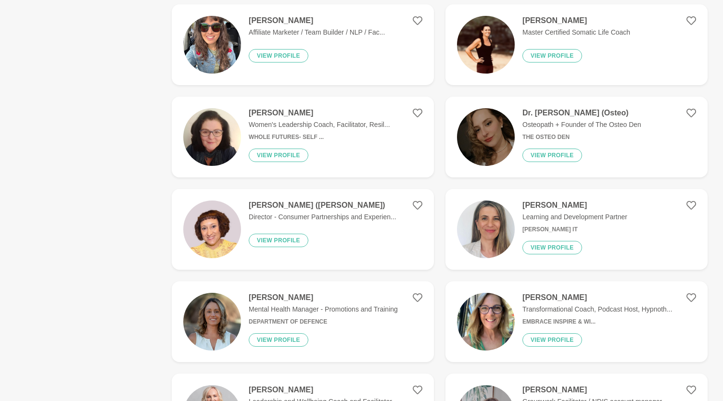
scroll to position [489, 0]
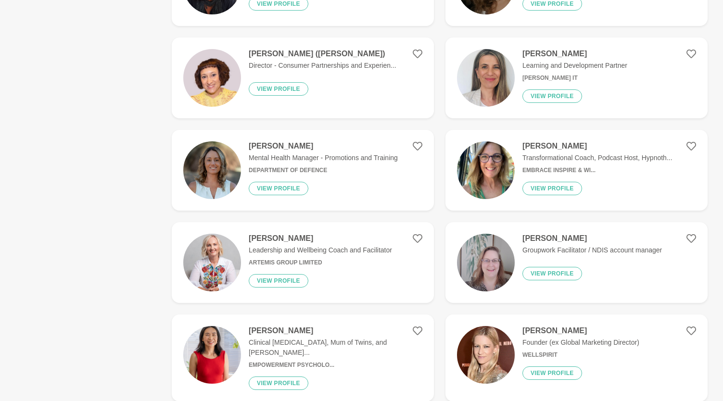
click at [367, 248] on p "Leadership and Wellbeing Coach and Facilitator" at bounding box center [320, 250] width 143 height 10
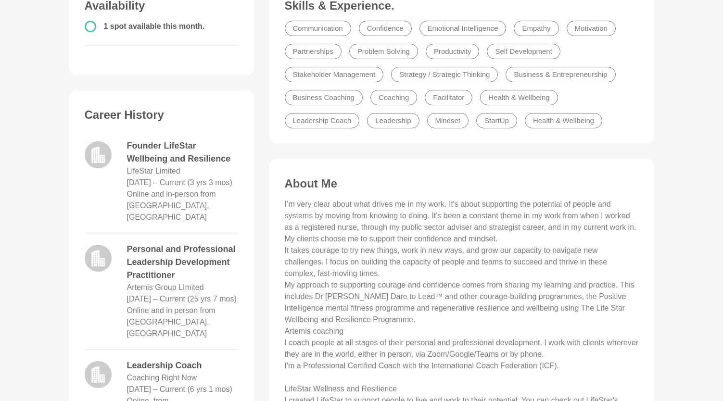
scroll to position [279, 0]
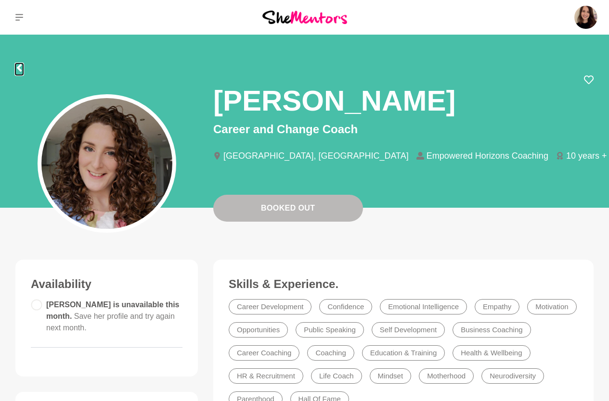
click at [18, 69] on icon at bounding box center [19, 68] width 5 height 8
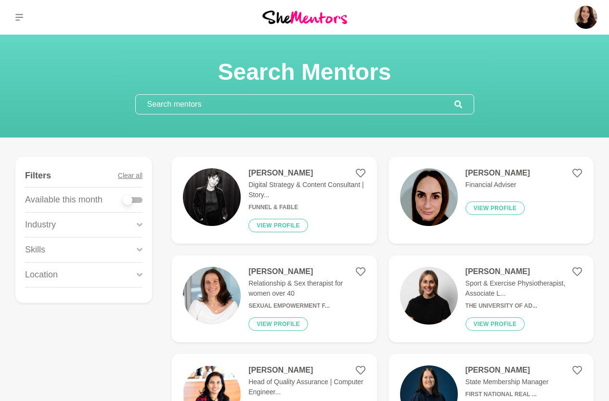
click at [258, 109] on input "text" at bounding box center [295, 104] width 319 height 19
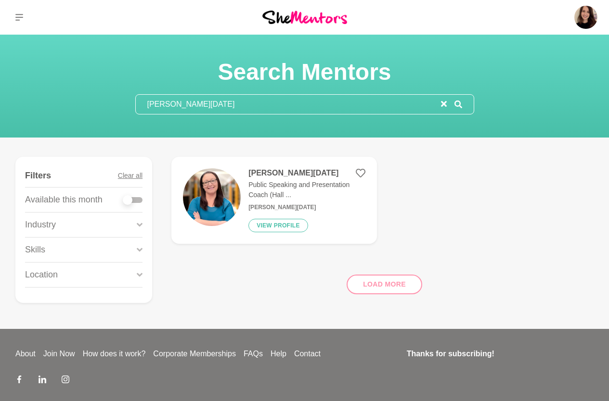
type input "[PERSON_NAME][DATE]"
click at [240, 194] on img at bounding box center [212, 197] width 58 height 58
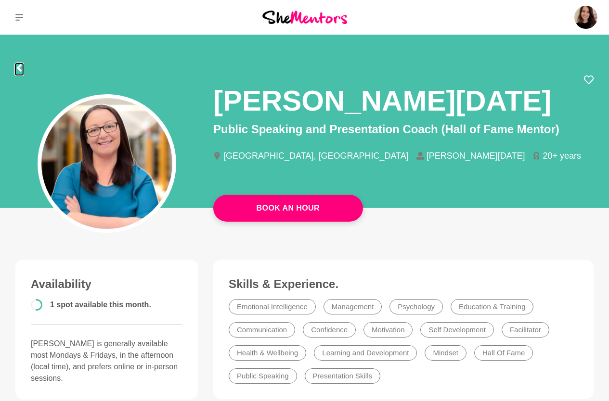
click at [21, 66] on icon at bounding box center [19, 68] width 8 height 8
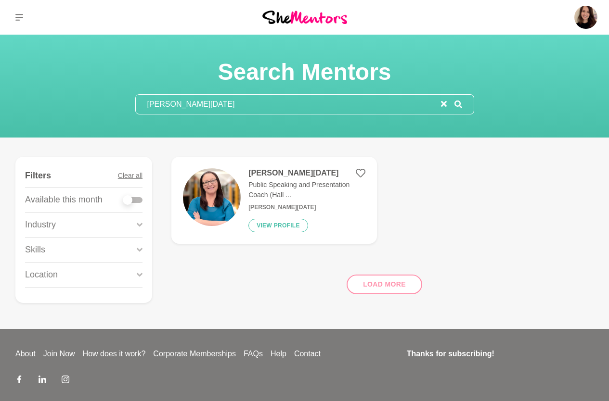
click at [57, 251] on div "Skills" at bounding box center [83, 250] width 117 height 25
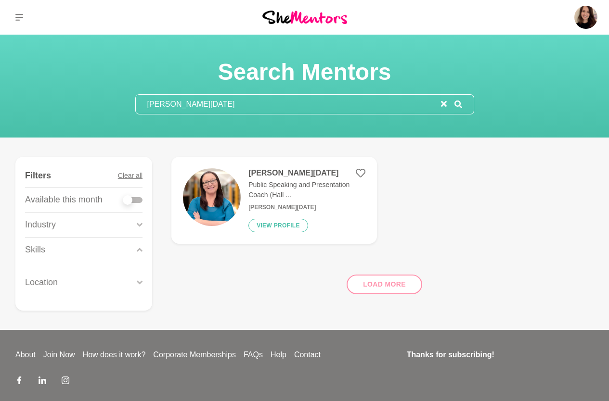
click at [445, 103] on icon "reset" at bounding box center [444, 104] width 6 height 6
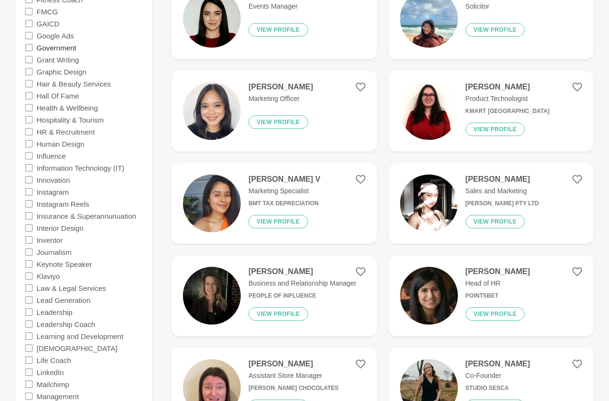
scroll to position [1123, 0]
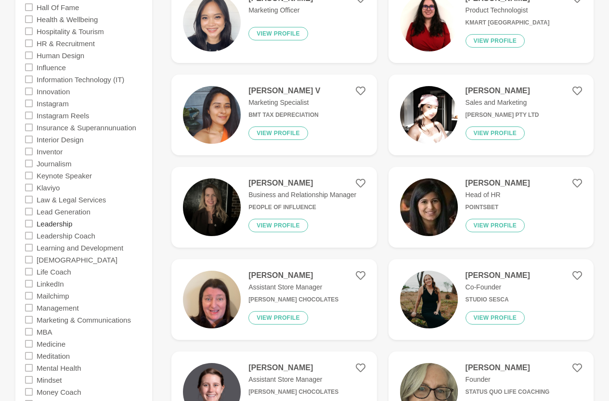
click at [65, 225] on label "Leadership" at bounding box center [55, 223] width 36 height 12
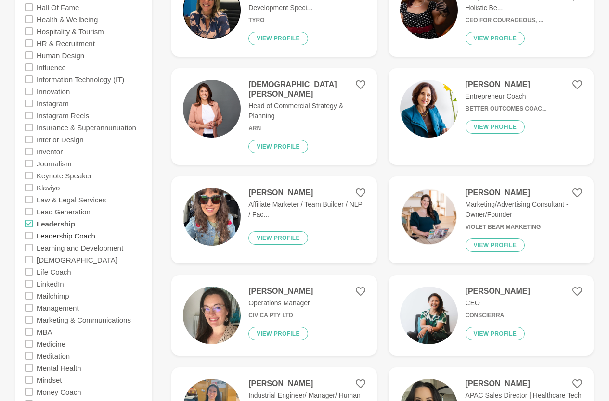
click at [68, 238] on label "Leadership Coach" at bounding box center [66, 236] width 59 height 12
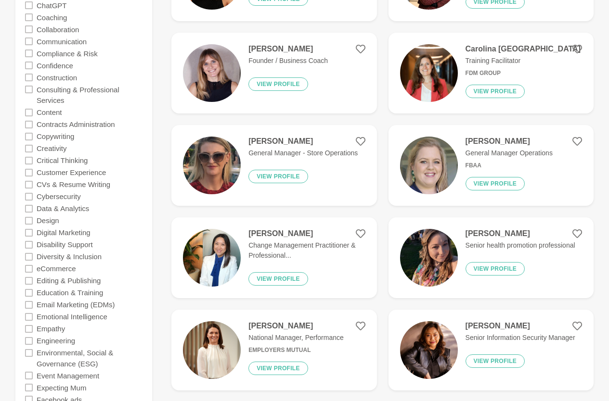
scroll to position [534, 0]
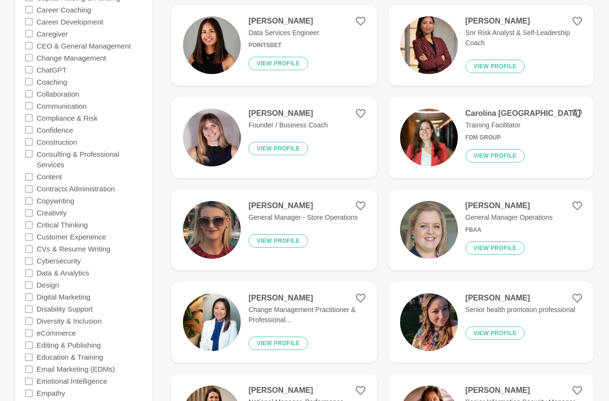
click at [464, 130] on div "Carolina Portugal Training Facilitator FDM Group View profile" at bounding box center [519, 138] width 123 height 58
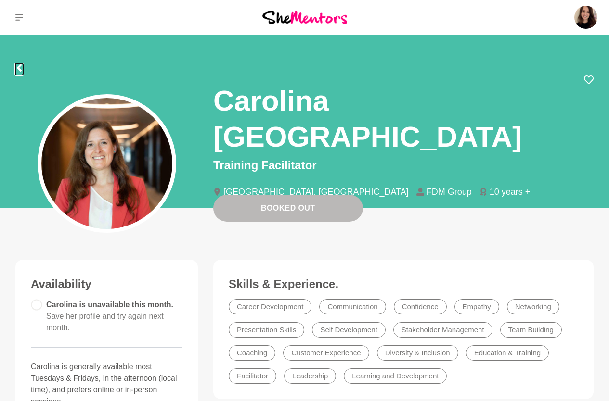
click at [19, 67] on icon at bounding box center [19, 68] width 5 height 8
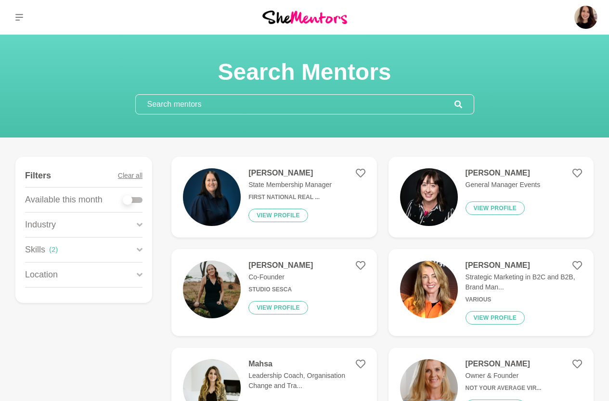
click at [202, 107] on input "text" at bounding box center [295, 104] width 319 height 19
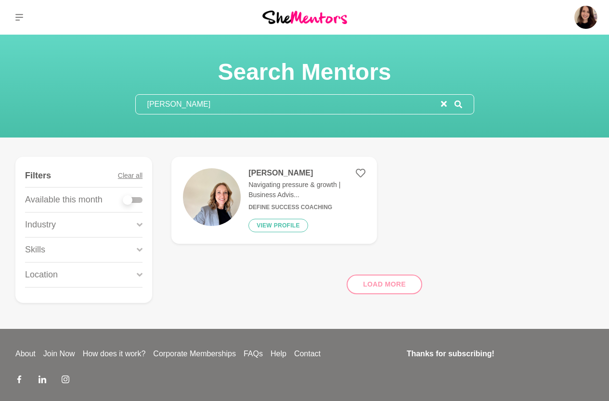
type input "[PERSON_NAME]"
click at [241, 206] on div "[PERSON_NAME] Navigating pressure & growth | Business Advis... Define Success C…" at bounding box center [303, 200] width 124 height 64
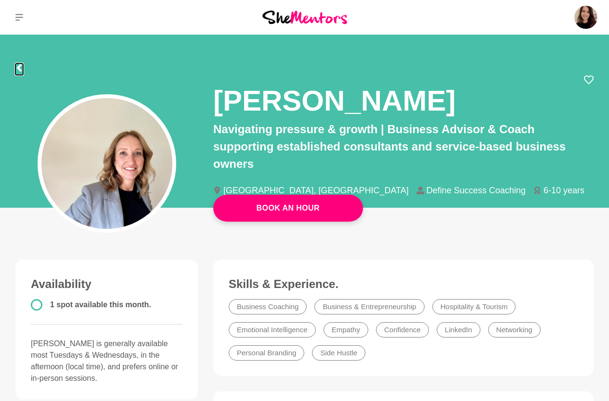
click at [22, 66] on icon at bounding box center [19, 68] width 8 height 8
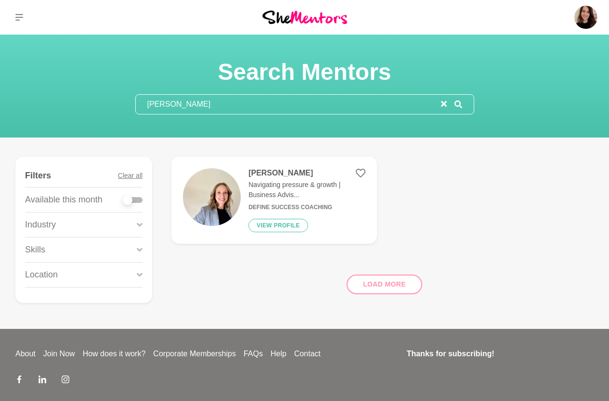
click at [191, 102] on input "[PERSON_NAME]" at bounding box center [288, 104] width 305 height 19
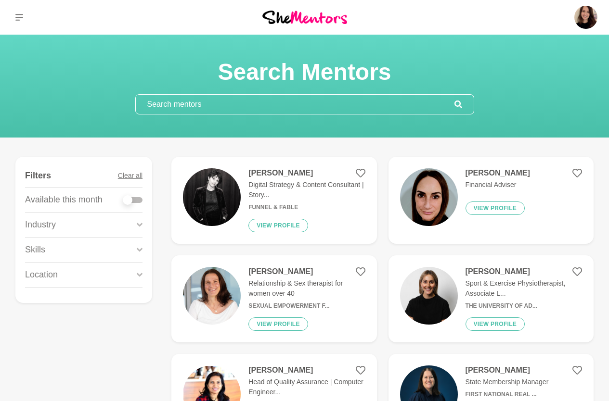
click at [54, 251] on div "Skills" at bounding box center [83, 250] width 117 height 25
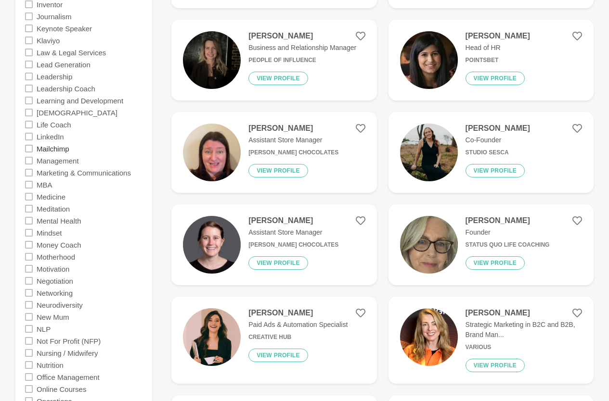
scroll to position [1230, 0]
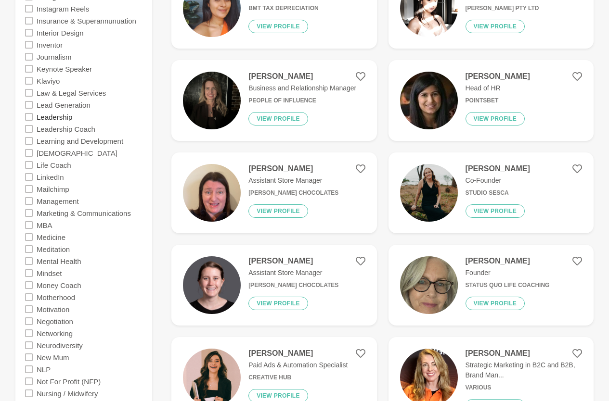
click at [60, 115] on label "Leadership" at bounding box center [55, 117] width 36 height 12
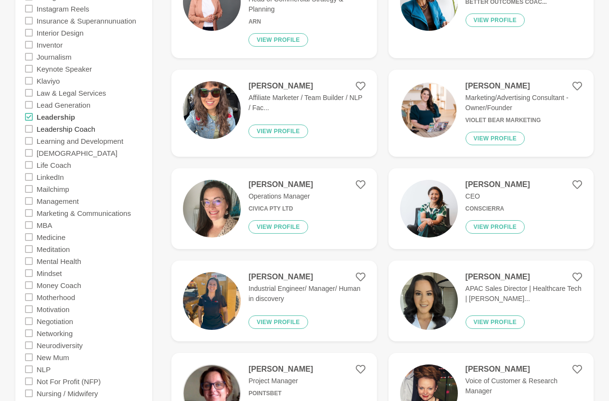
click at [67, 127] on label "Leadership Coach" at bounding box center [66, 129] width 59 height 12
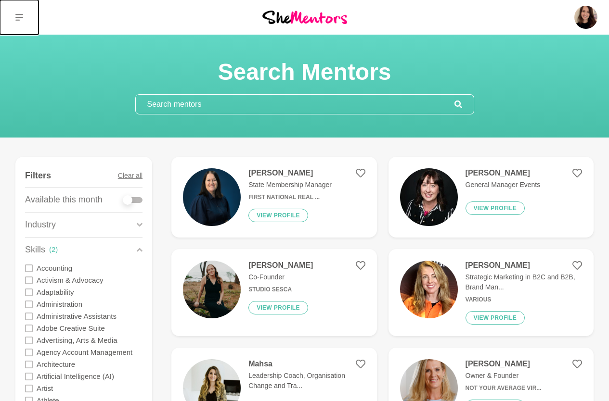
click at [21, 15] on icon at bounding box center [19, 17] width 8 height 8
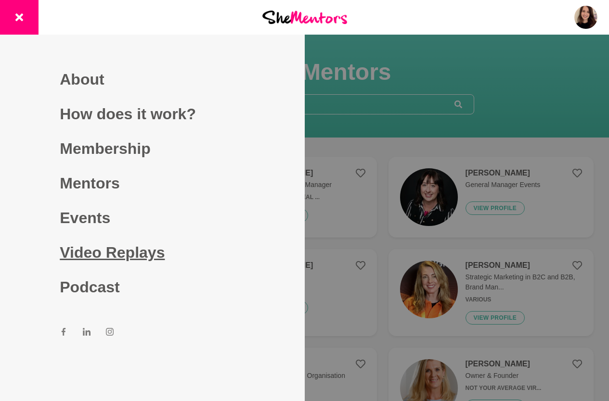
click at [97, 252] on link "Video Replays" at bounding box center [152, 252] width 185 height 35
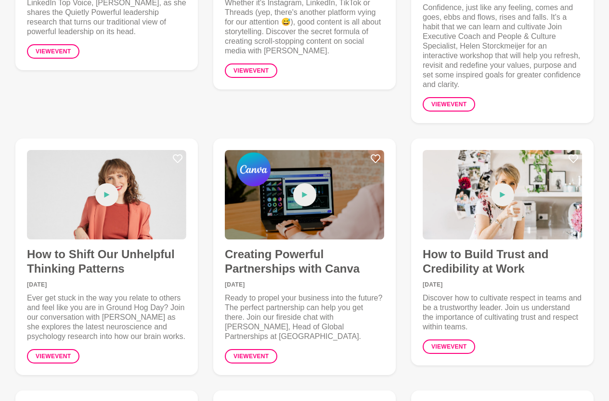
scroll to position [963, 0]
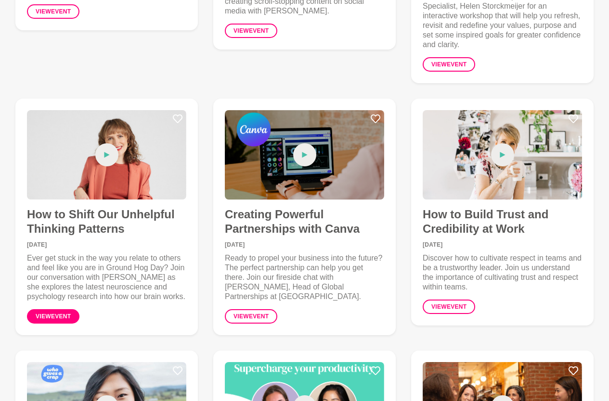
click at [72, 309] on link "View event" at bounding box center [53, 316] width 52 height 14
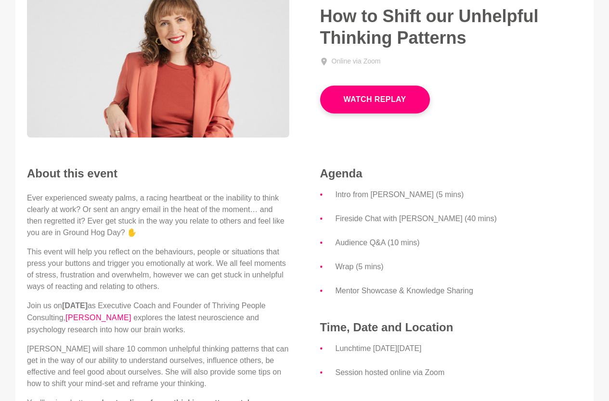
scroll to position [138, 0]
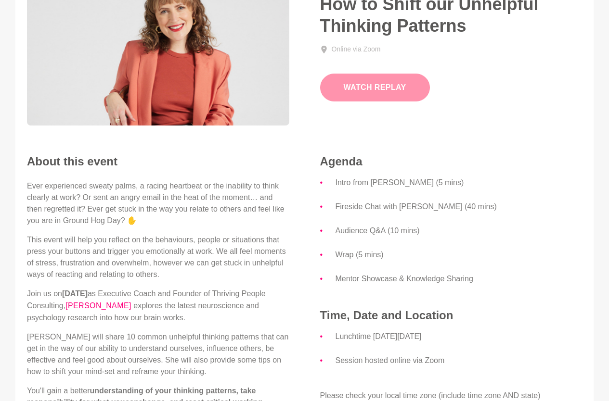
click at [388, 89] on button "Watch Replay" at bounding box center [375, 88] width 110 height 28
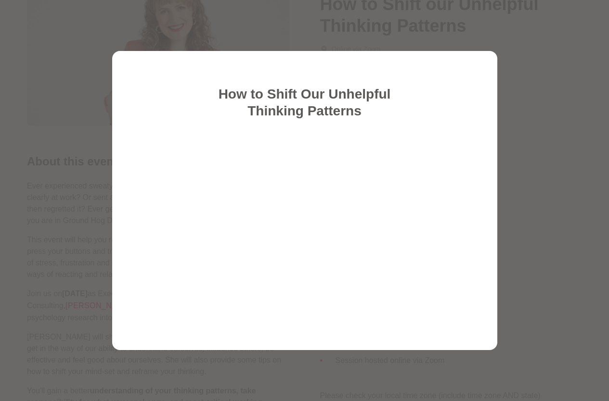
click at [237, 43] on div at bounding box center [304, 200] width 609 height 401
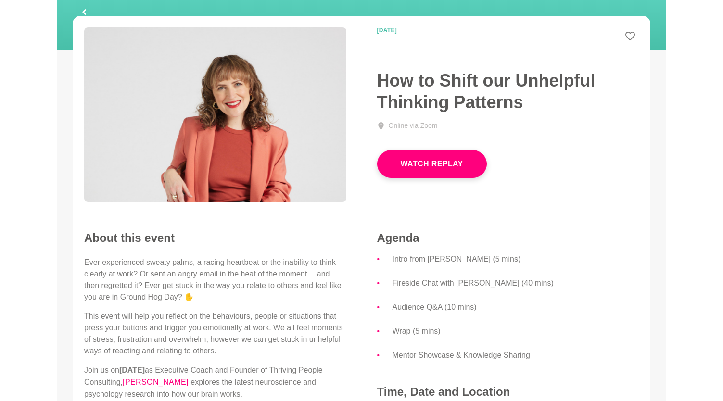
scroll to position [0, 0]
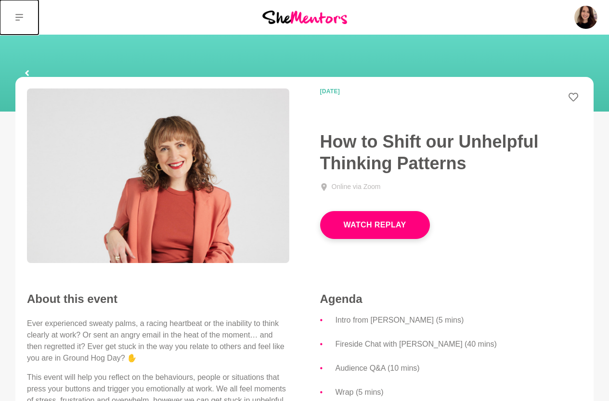
click at [18, 18] on icon at bounding box center [19, 17] width 8 height 8
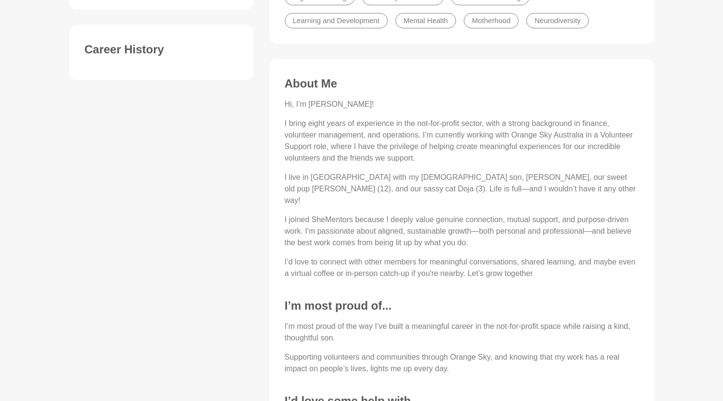
scroll to position [409, 0]
